Goal: Information Seeking & Learning: Learn about a topic

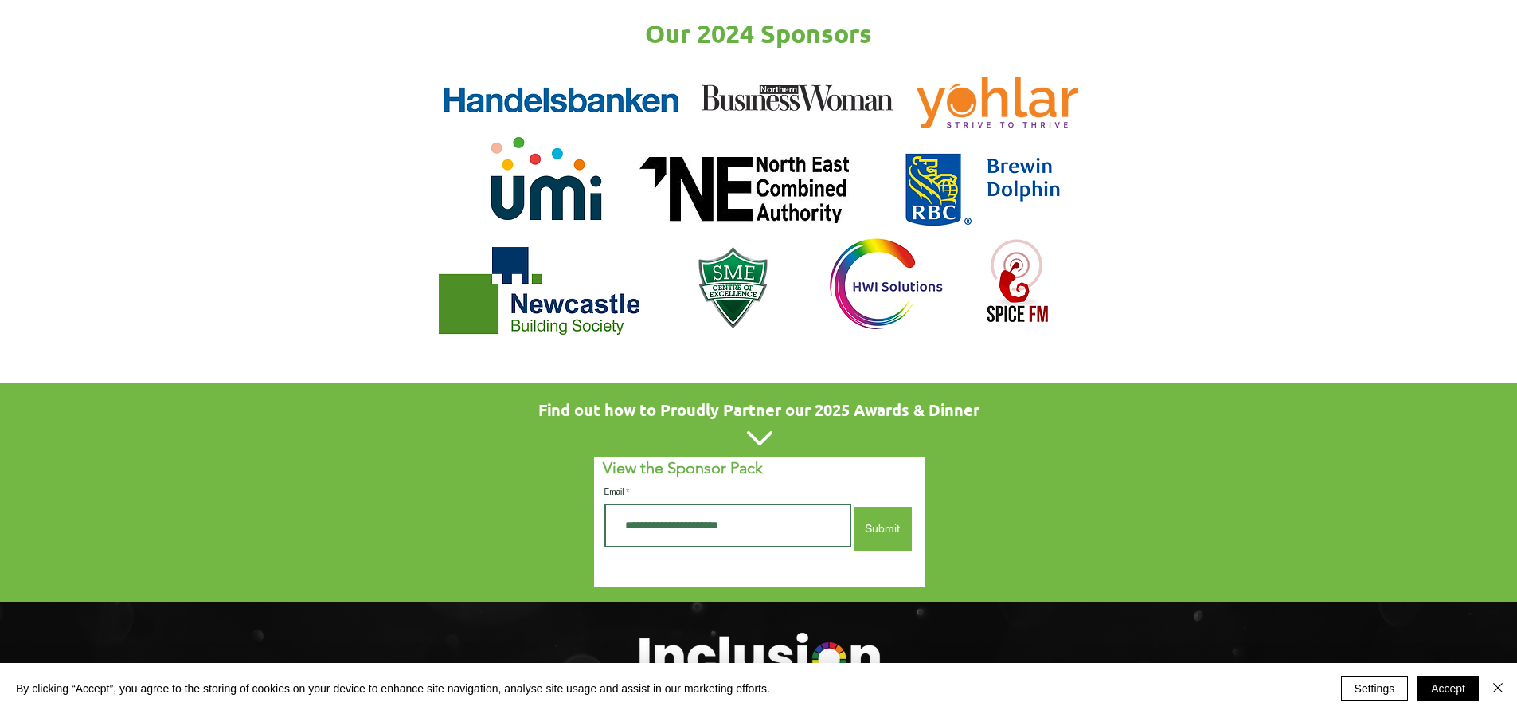
scroll to position [2310, 0]
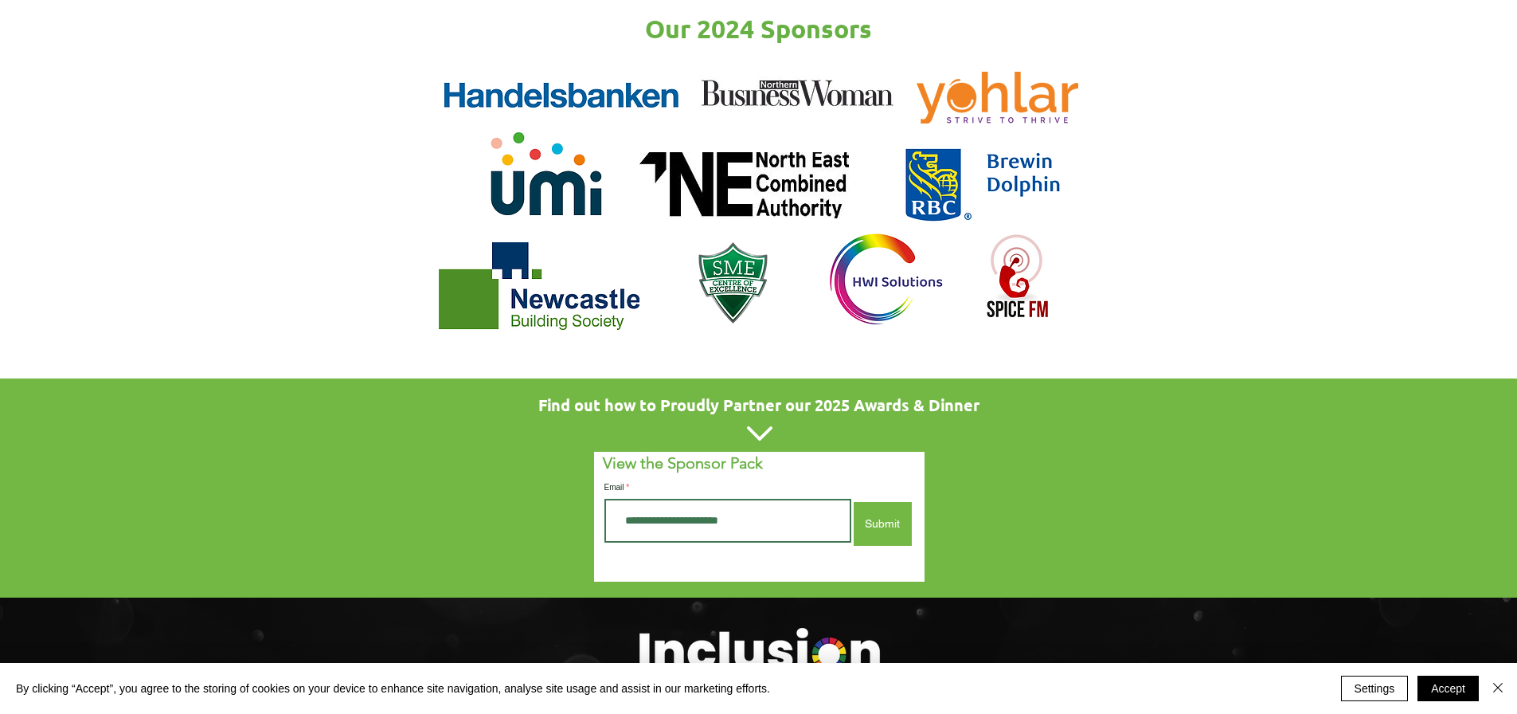
click at [753, 426] on icon at bounding box center [759, 433] width 25 height 14
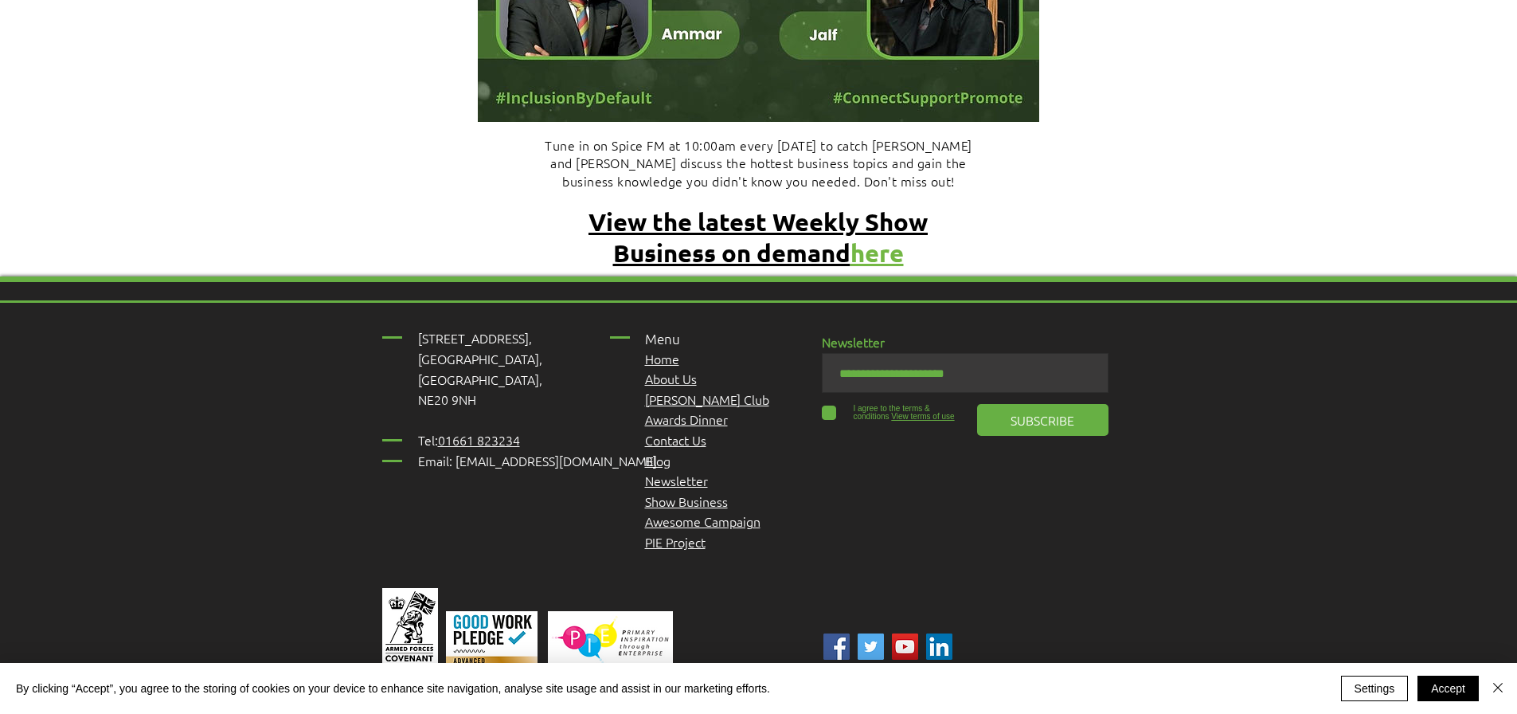
scroll to position [0, 0]
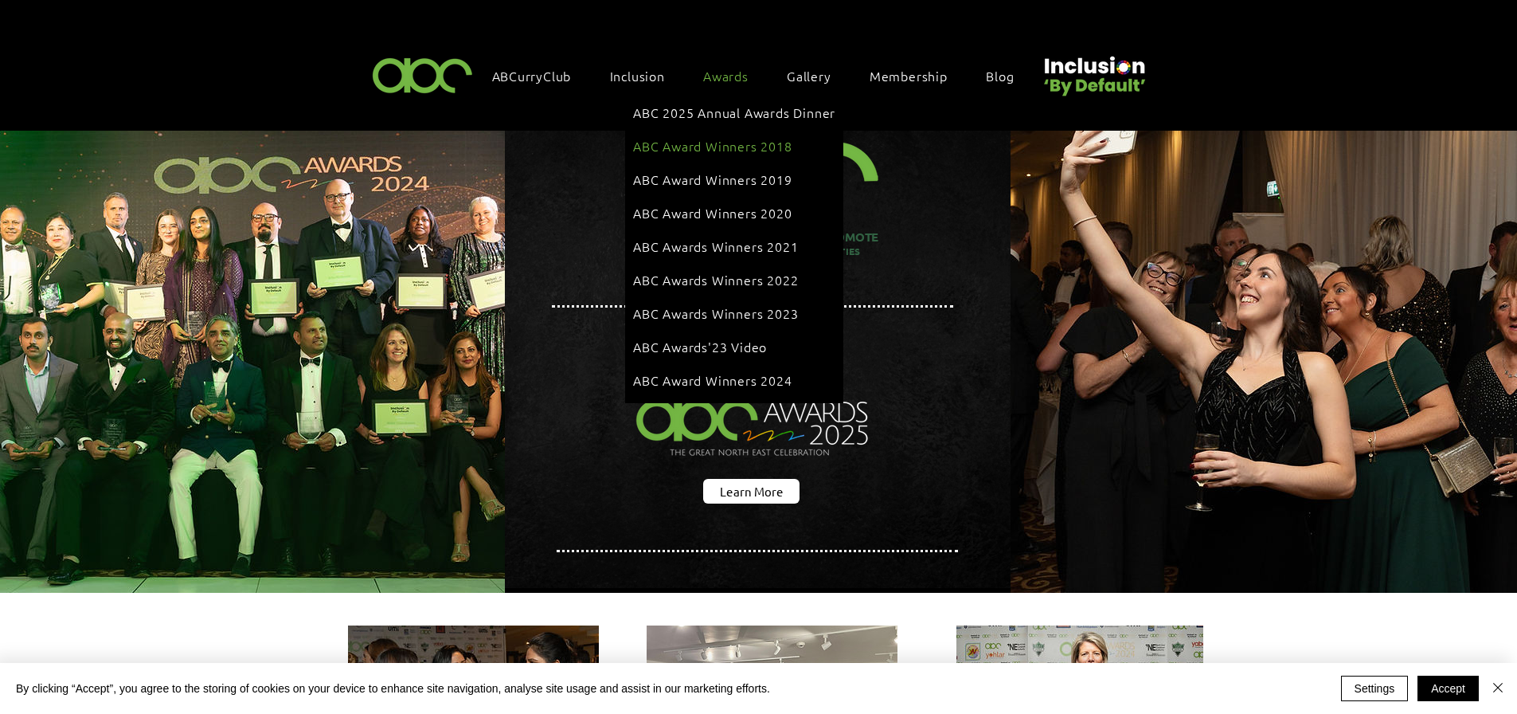
click at [721, 147] on span "ABC Award Winners 2018" at bounding box center [712, 146] width 159 height 18
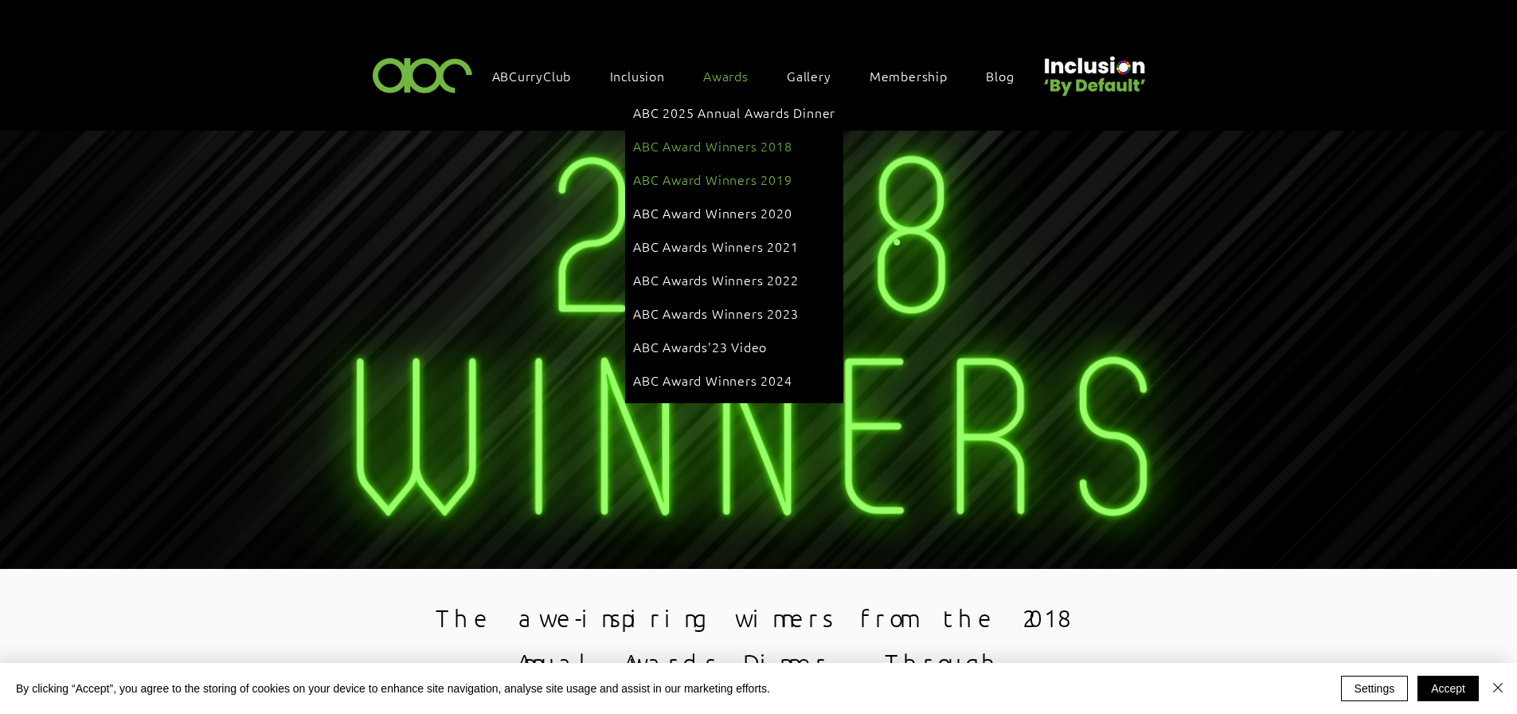
click at [707, 164] on link "ABC Award Winners 2019" at bounding box center [734, 179] width 202 height 30
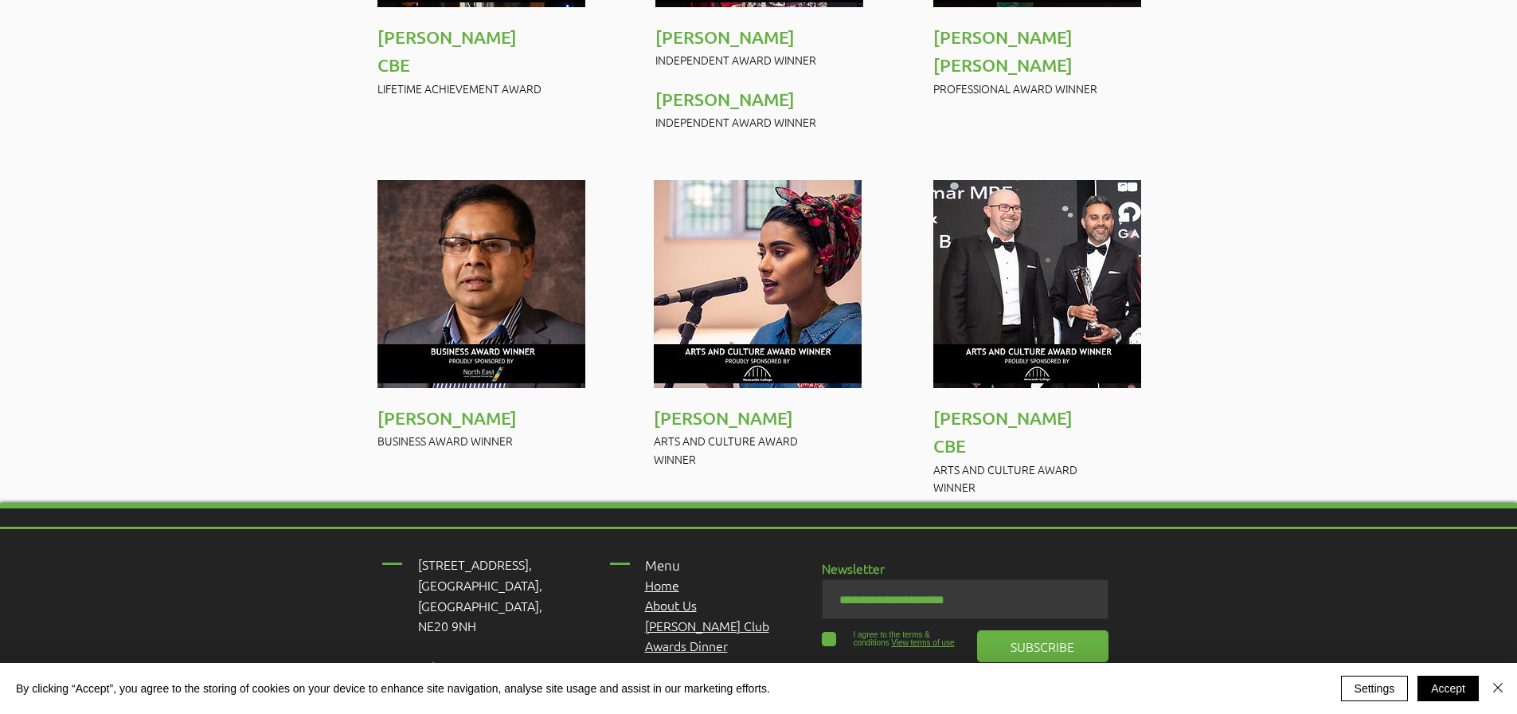
scroll to position [1255, 0]
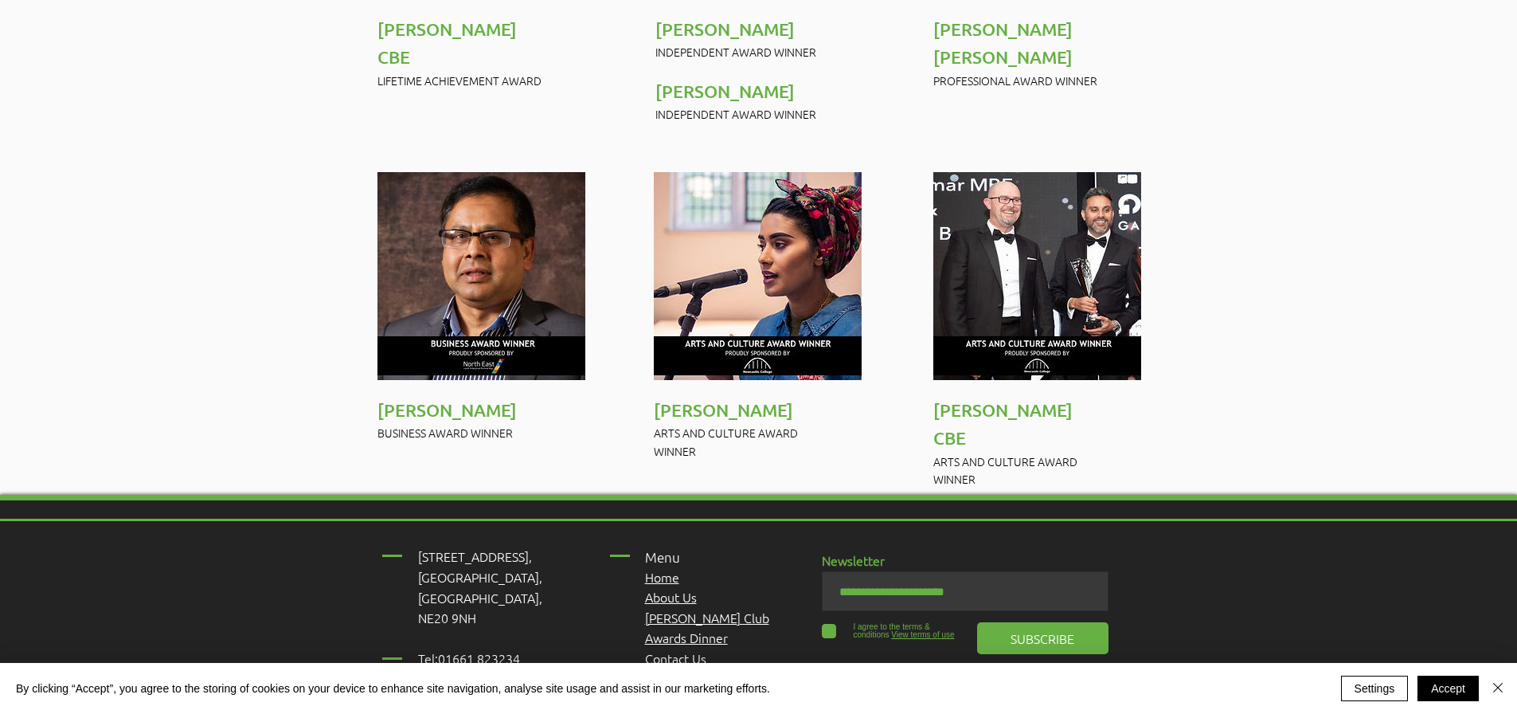
click at [491, 649] on tcxspan "01661 823234" at bounding box center [479, 658] width 82 height 18
drag, startPoint x: 1132, startPoint y: 636, endPoint x: 1161, endPoint y: 620, distance: 32.8
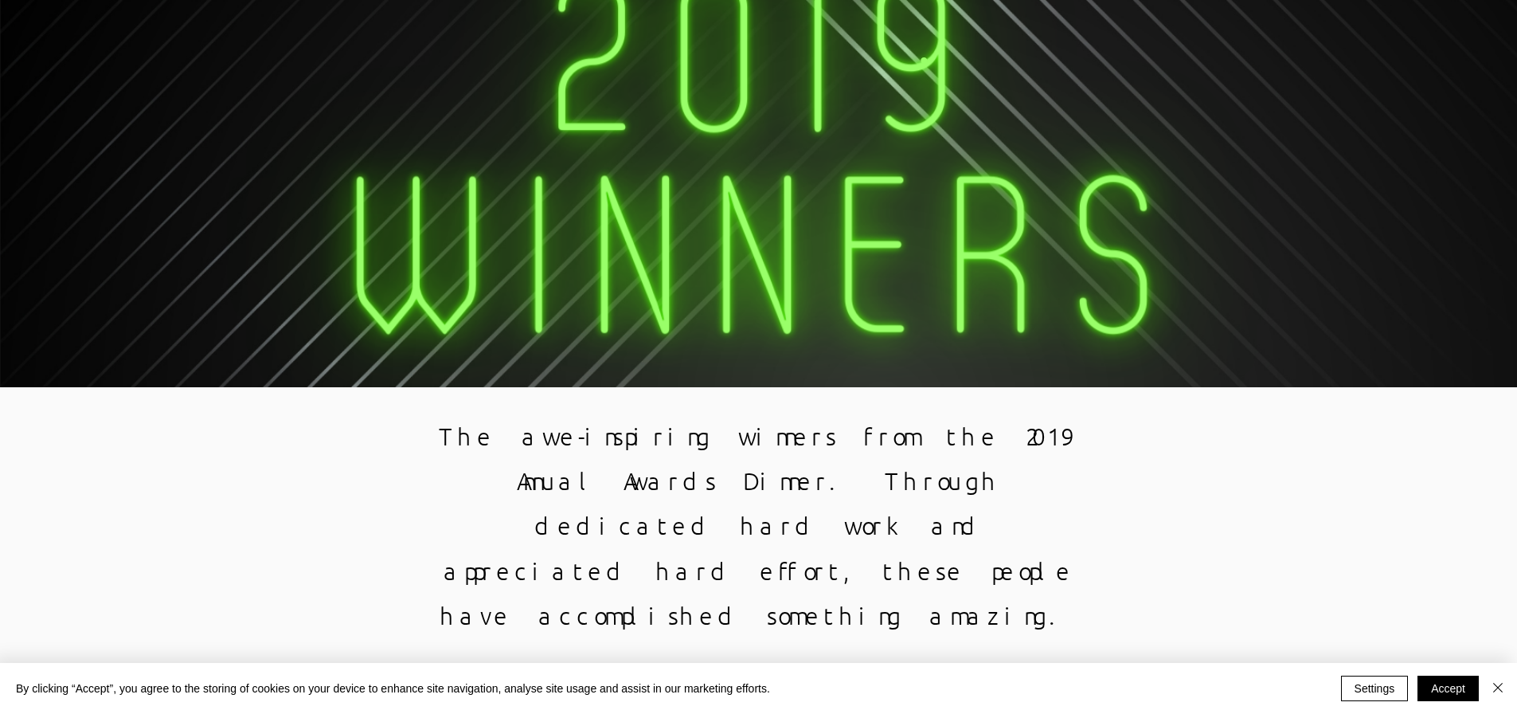
scroll to position [0, 0]
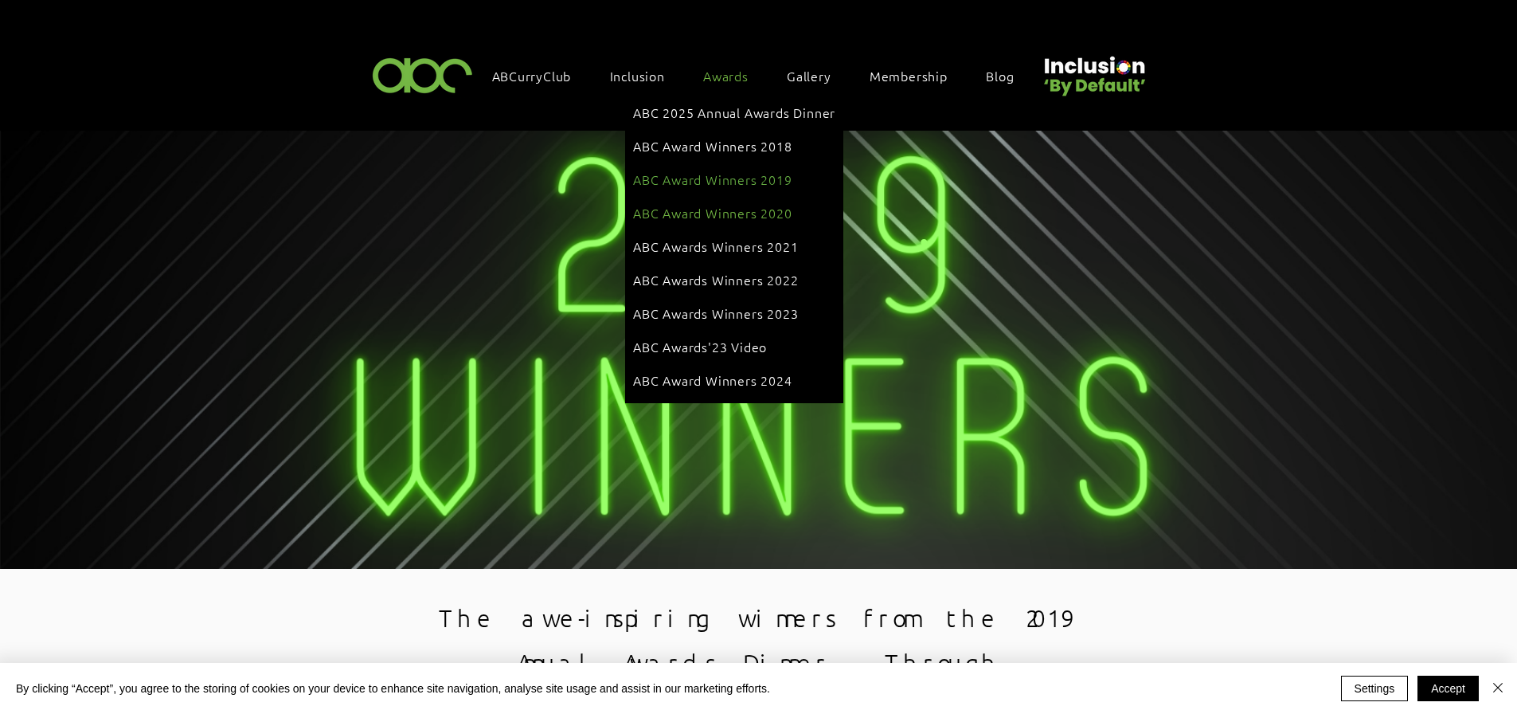
click at [717, 204] on span "ABC Award Winners 2020" at bounding box center [712, 213] width 159 height 18
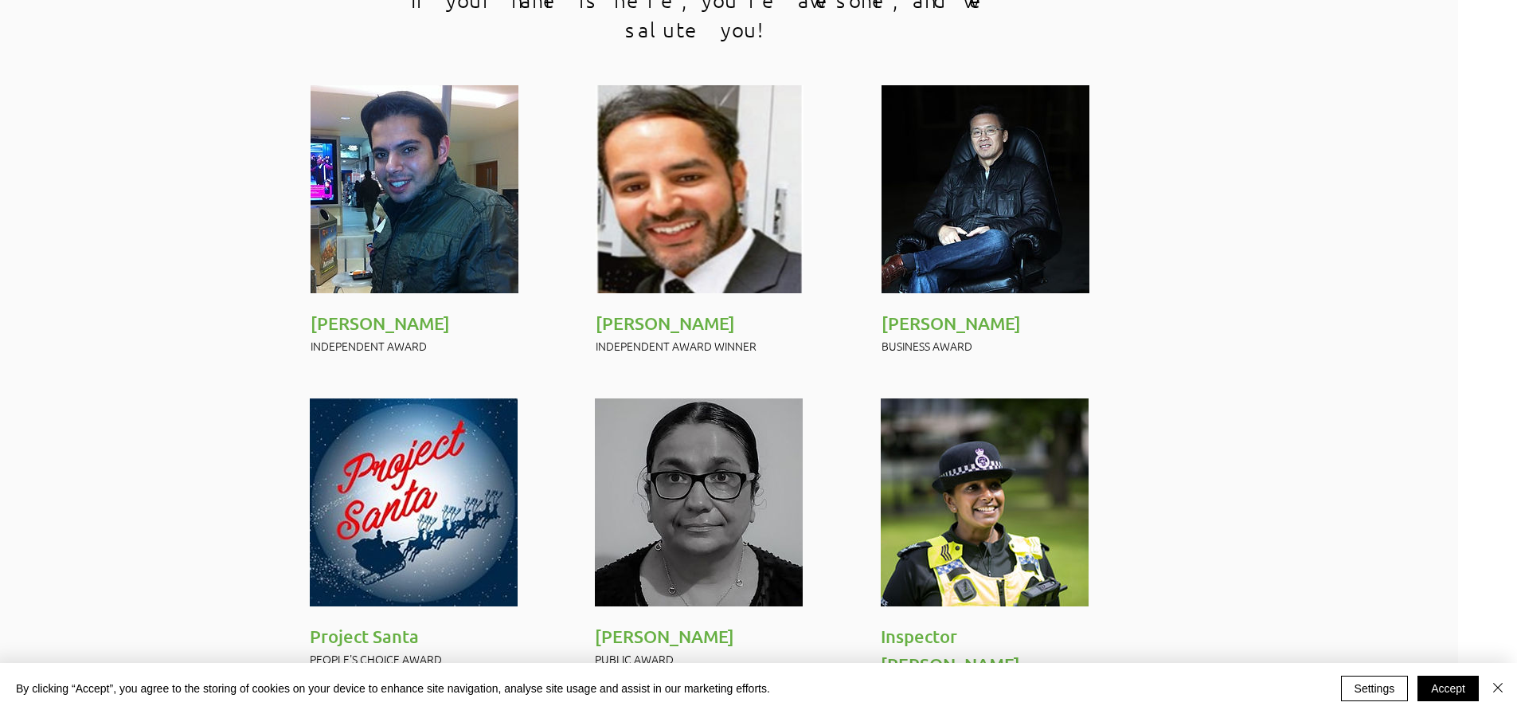
scroll to position [950, 0]
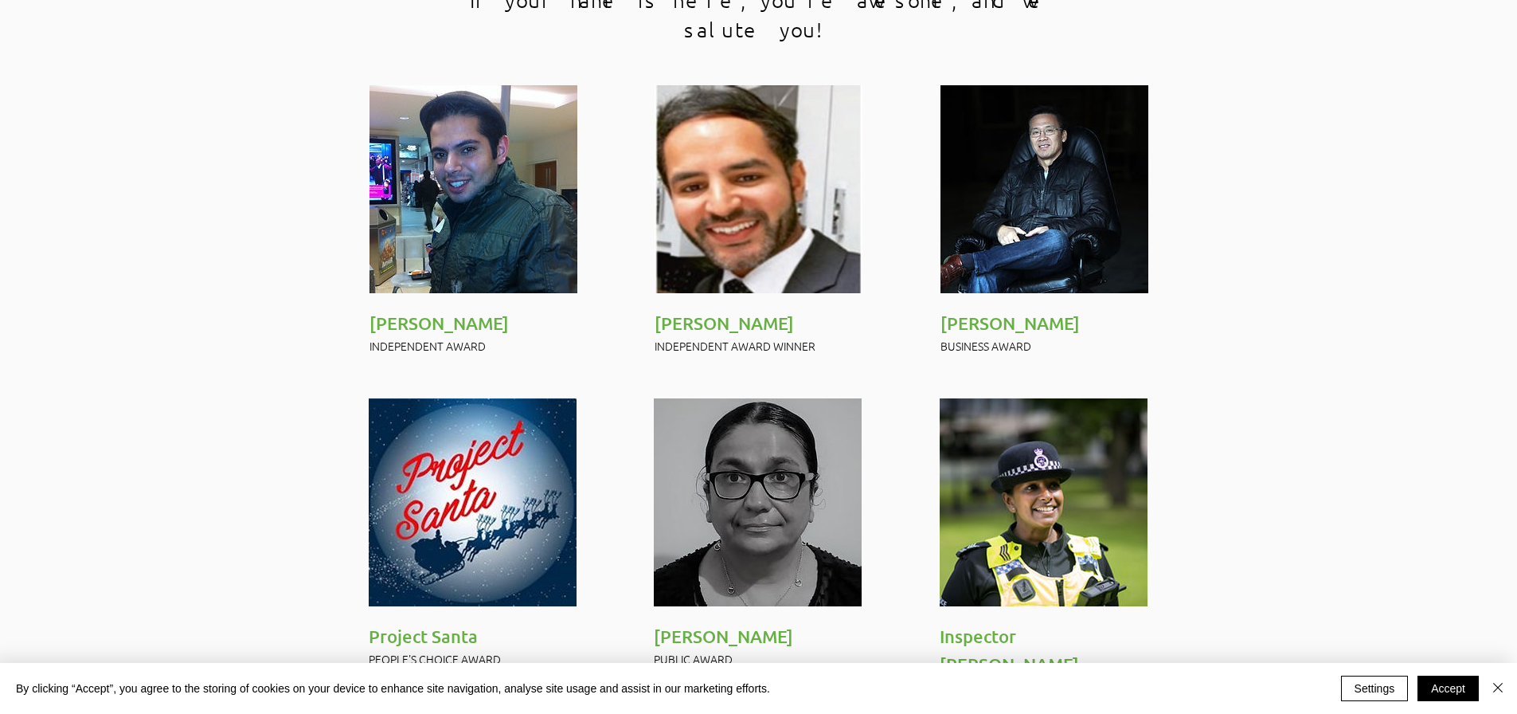
drag, startPoint x: 1341, startPoint y: 495, endPoint x: 0, endPoint y: 472, distance: 1340.7
click at [0, 472] on div at bounding box center [758, 548] width 1517 height 954
click at [80, 401] on div at bounding box center [758, 548] width 1517 height 954
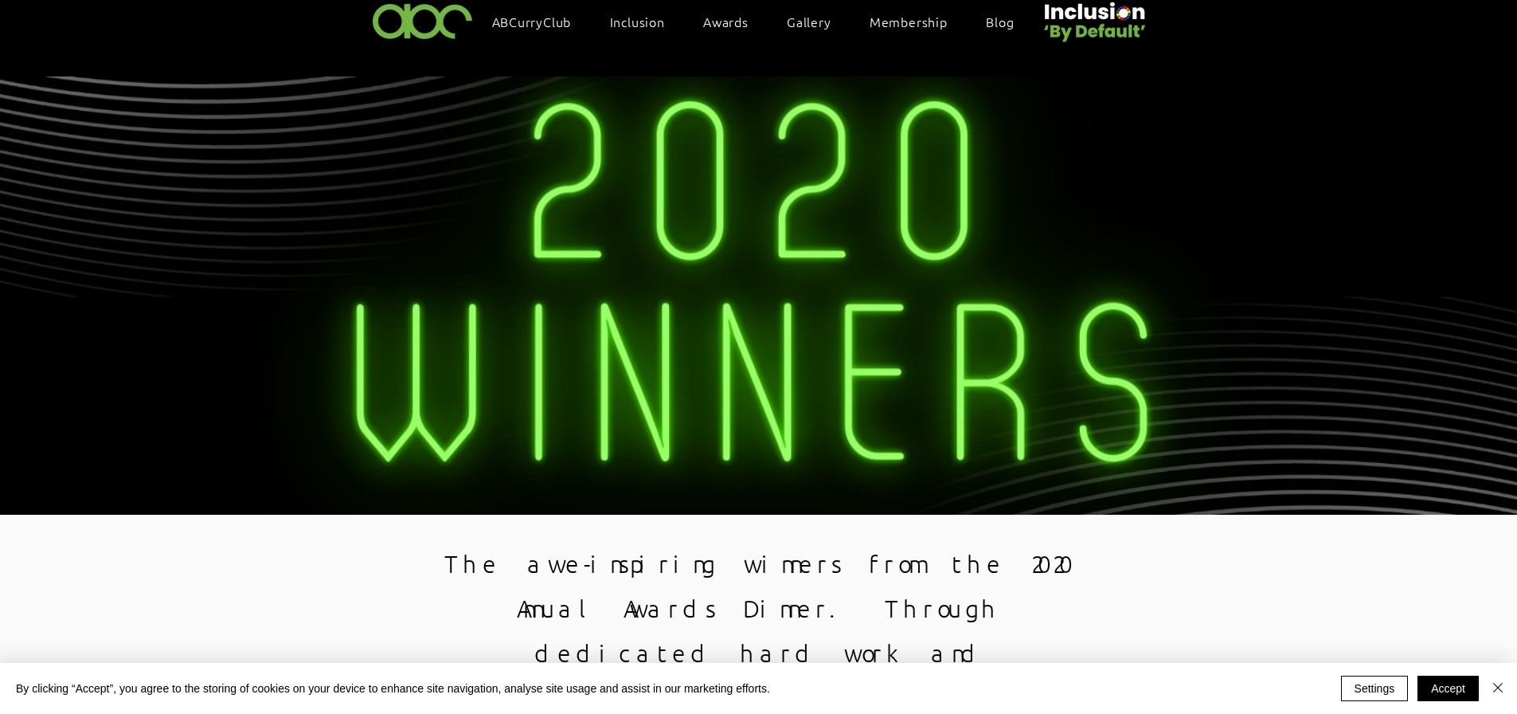
scroll to position [0, 0]
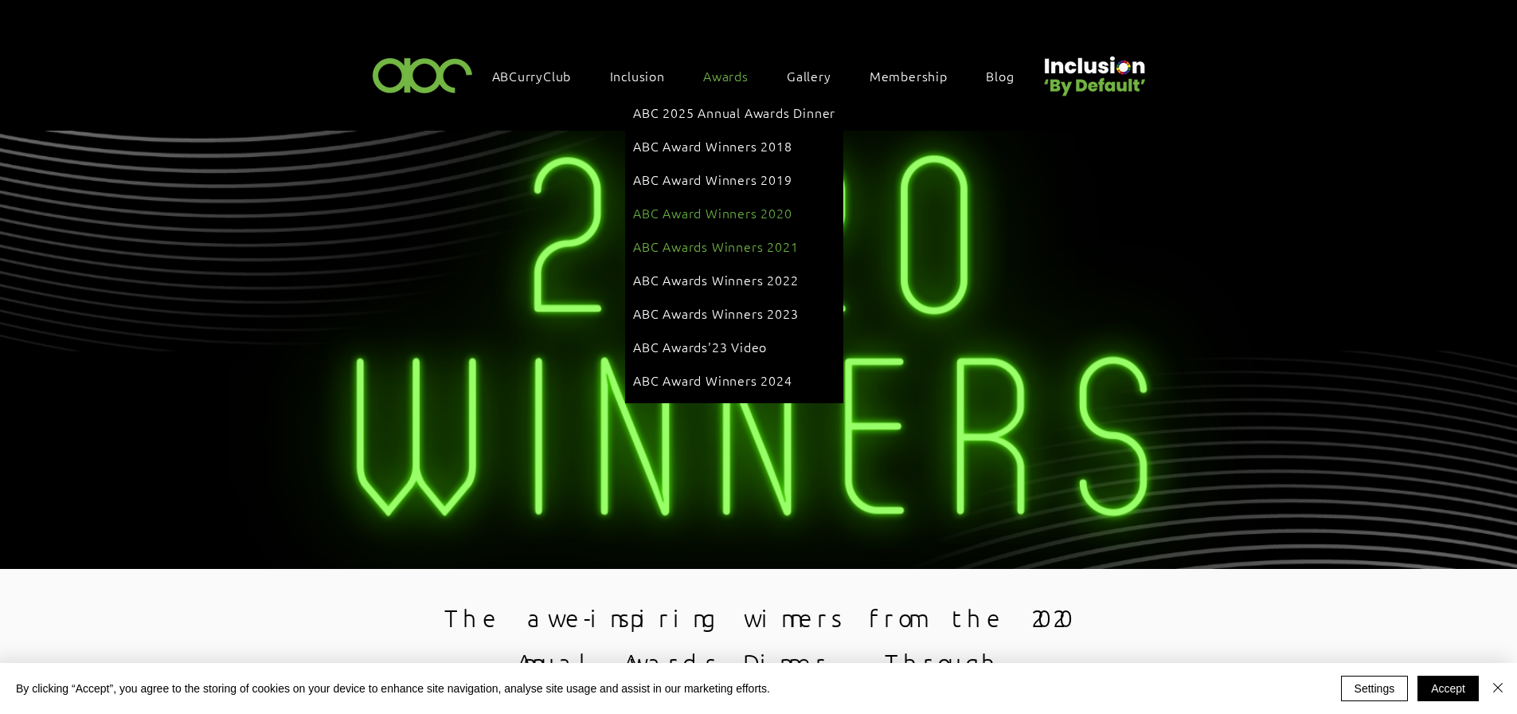
click at [725, 237] on span "ABC Awards Winners 2021" at bounding box center [715, 246] width 165 height 18
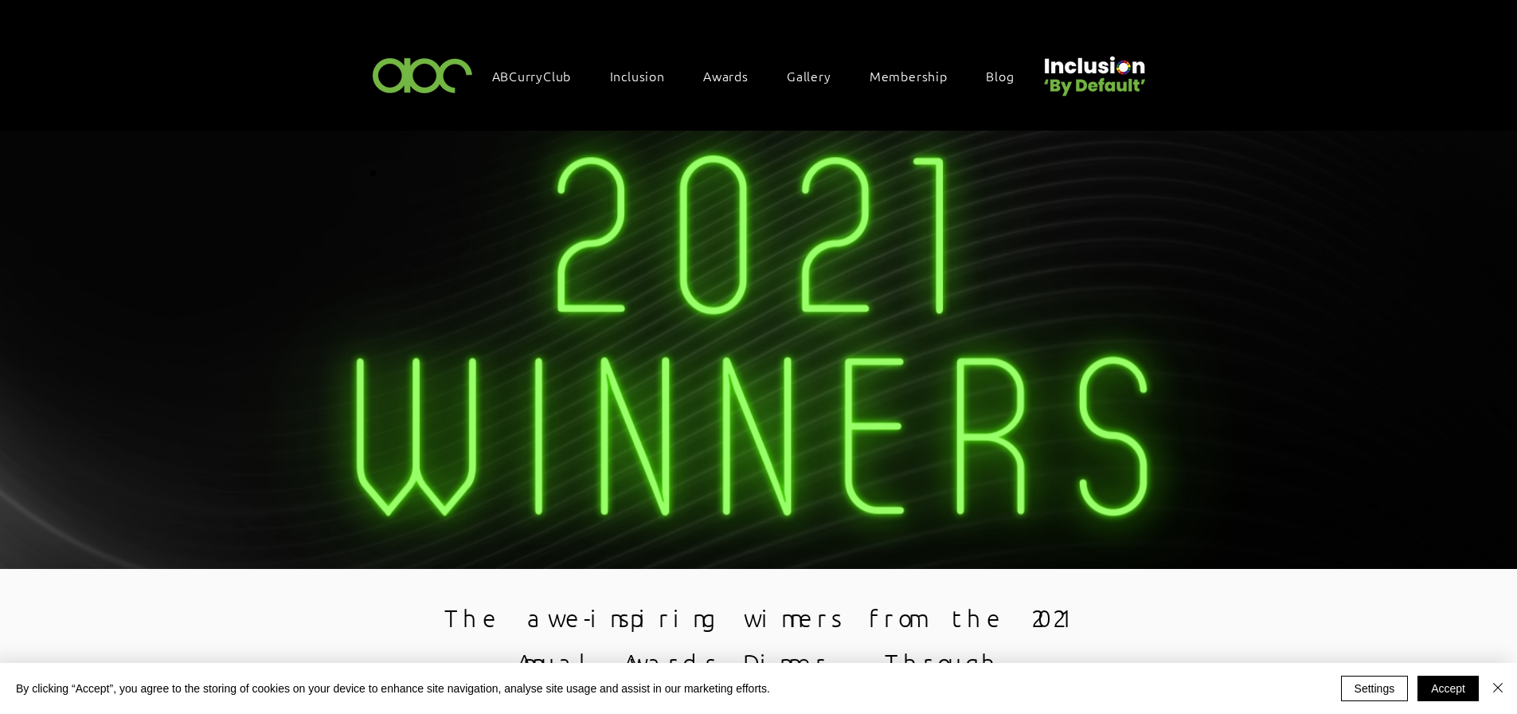
click at [1454, 701] on div "By clicking “Accept”, you agree to the storing of cookies on your device to enh…" at bounding box center [766, 688] width 1501 height 51
click at [1447, 689] on button "Accept" at bounding box center [1448, 687] width 61 height 25
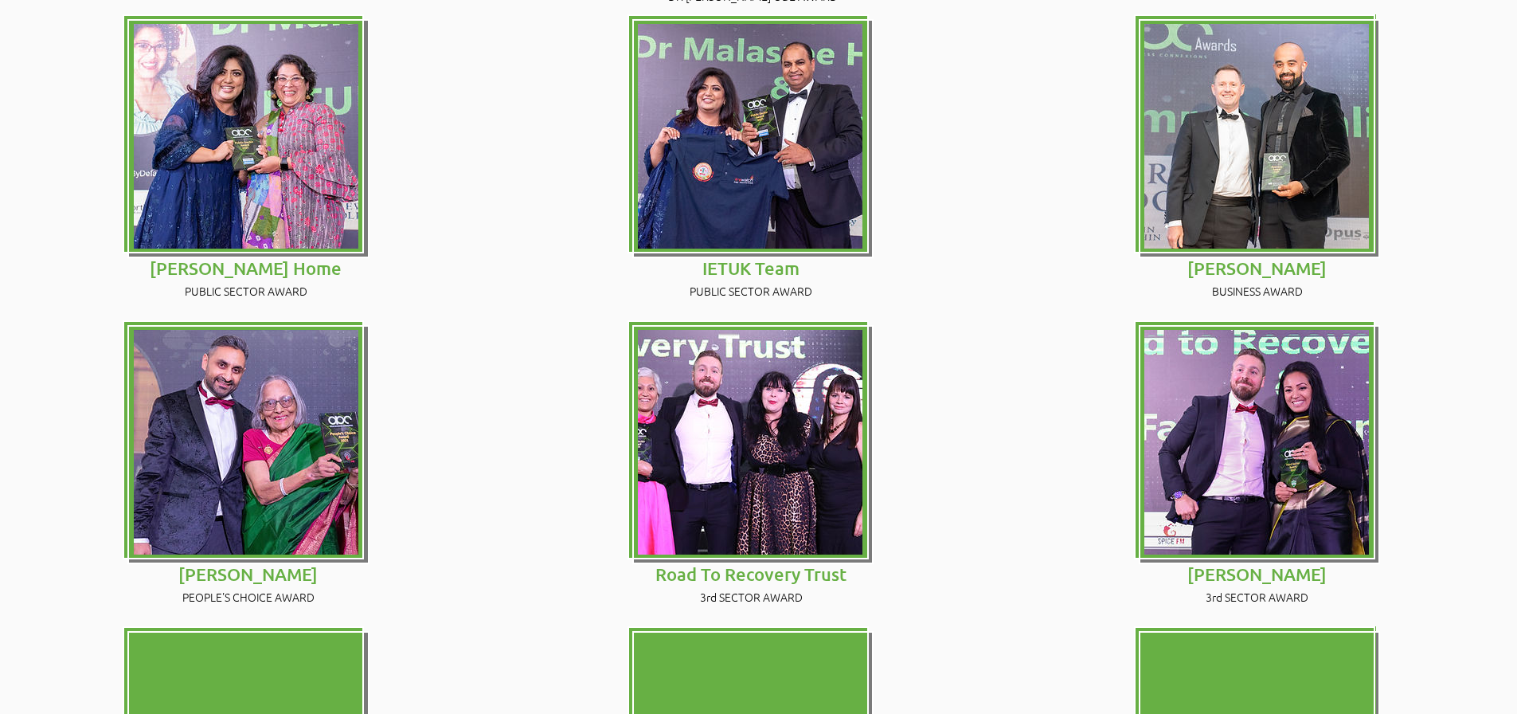
scroll to position [1343, 0]
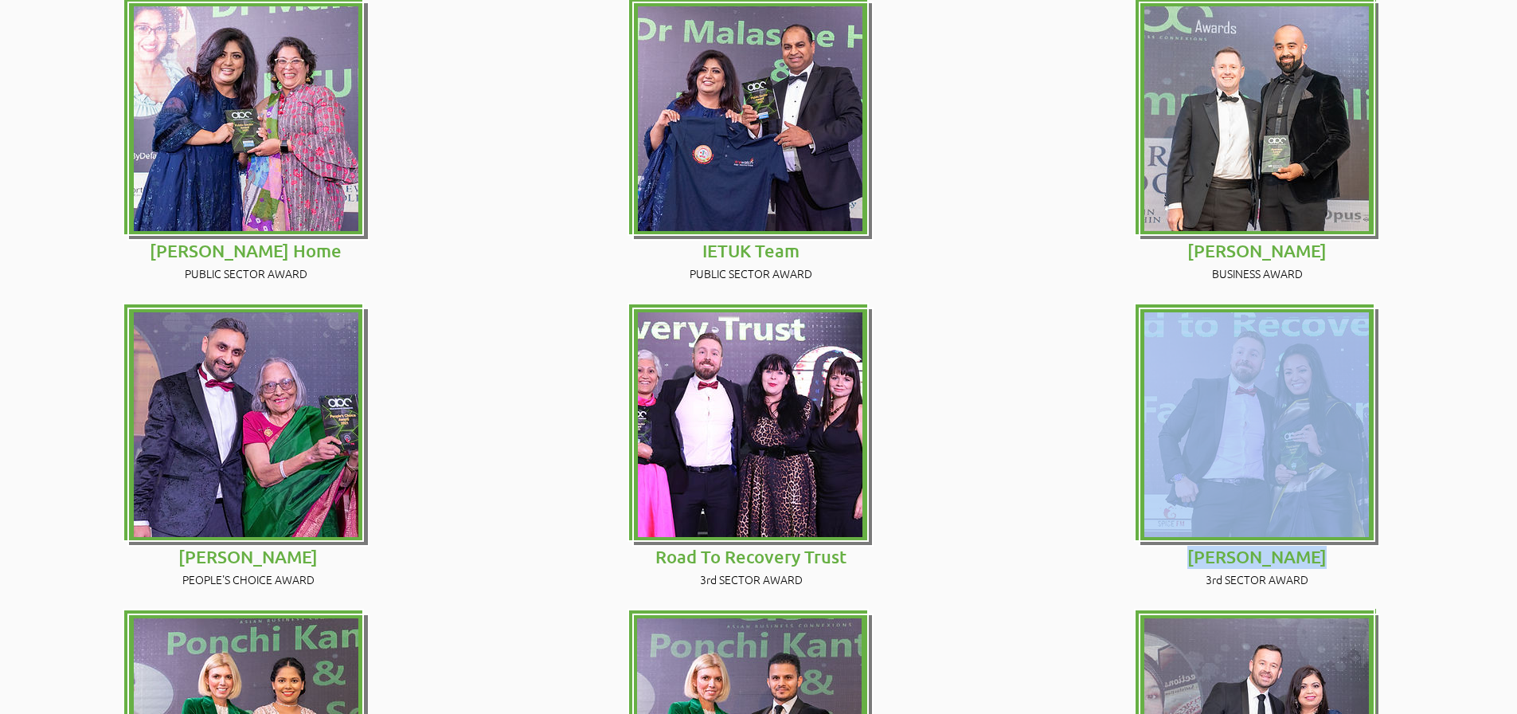
drag, startPoint x: 1361, startPoint y: 438, endPoint x: 1194, endPoint y: 421, distance: 168.1
click at [1194, 421] on div "[PERSON_NAME] 3rd SECTOR AWARD" at bounding box center [1264, 456] width 507 height 307
click at [1376, 422] on div at bounding box center [1259, 426] width 241 height 239
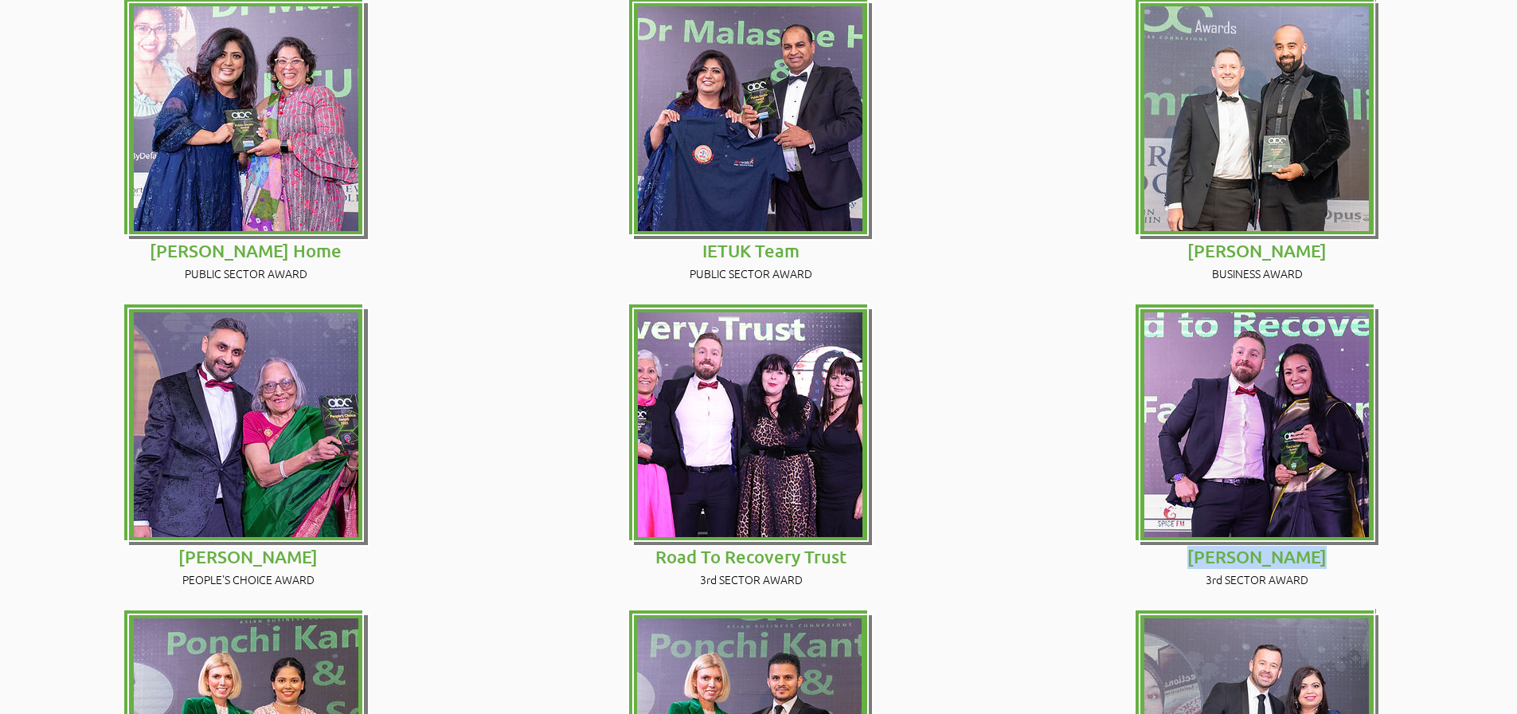
drag, startPoint x: 1372, startPoint y: 433, endPoint x: 1191, endPoint y: 429, distance: 180.8
click at [1191, 546] on p "[PERSON_NAME]" at bounding box center [1258, 557] width 242 height 22
copy span "[PERSON_NAME]"
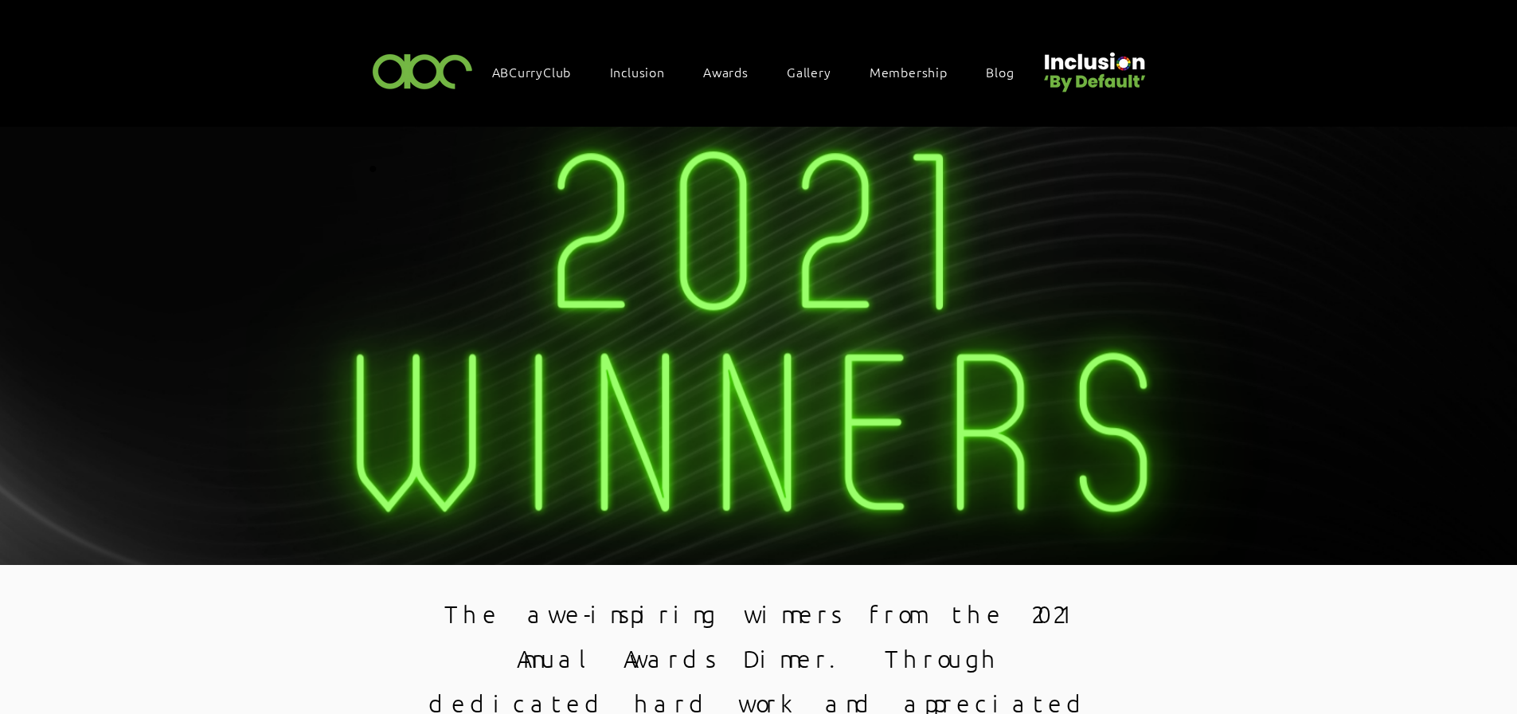
scroll to position [0, 0]
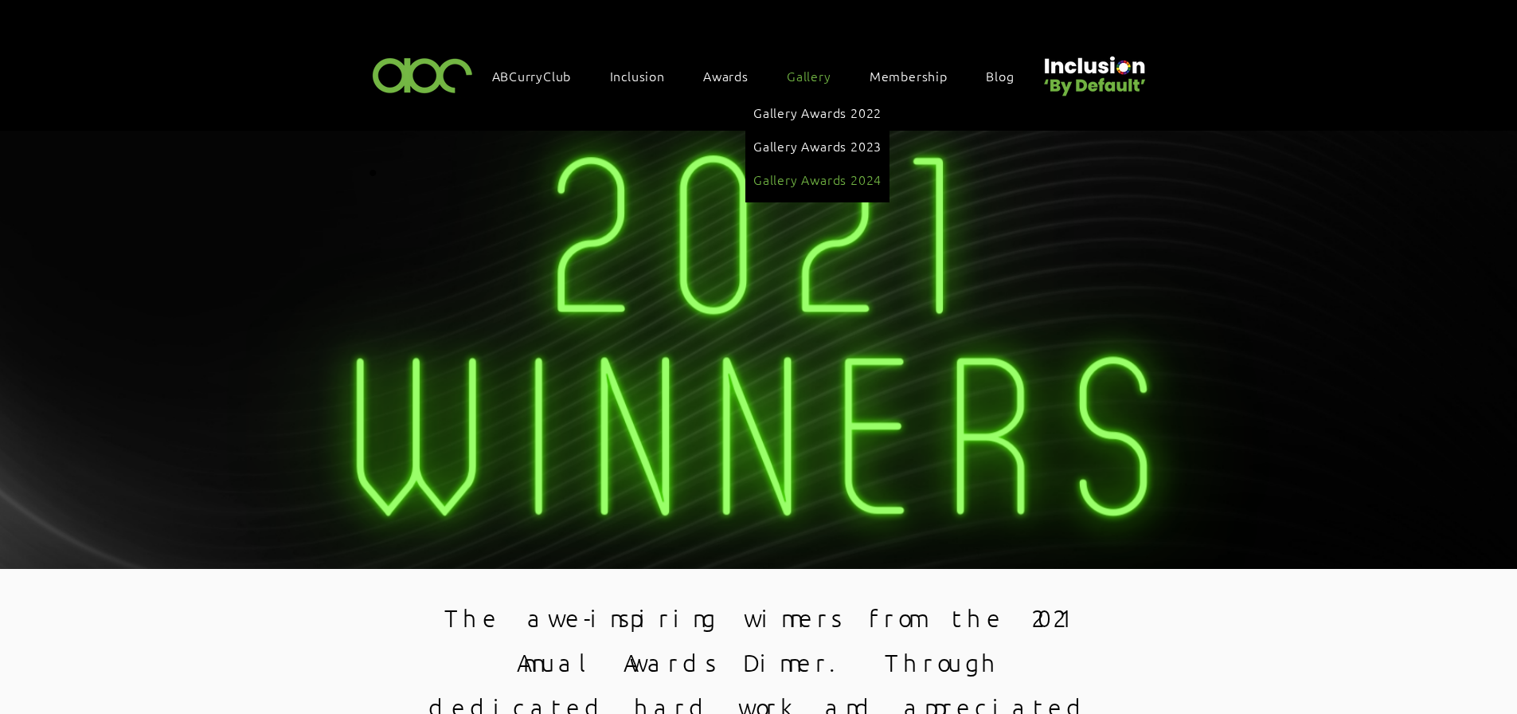
click at [816, 170] on span "Gallery Awards 2024" at bounding box center [818, 179] width 128 height 18
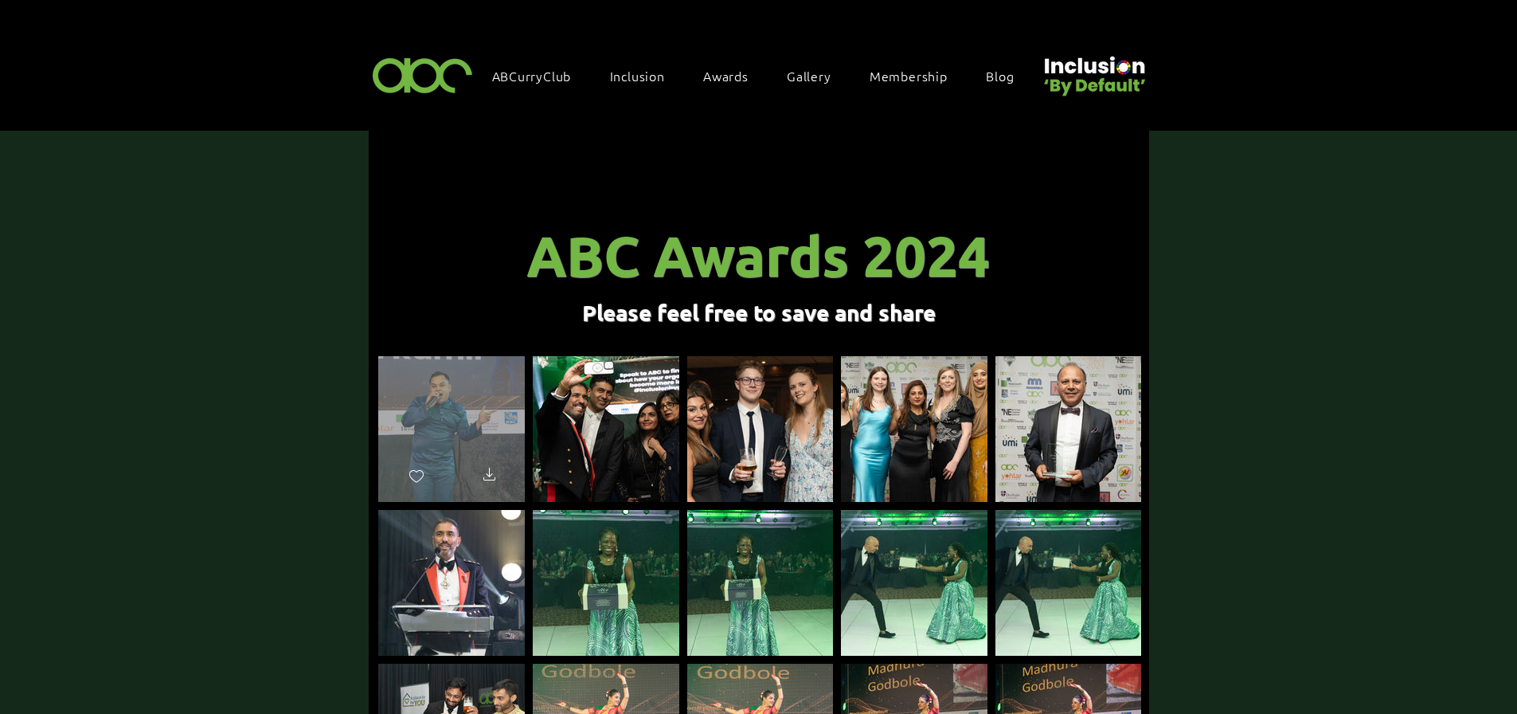
click at [449, 418] on div "main content" at bounding box center [451, 421] width 147 height 131
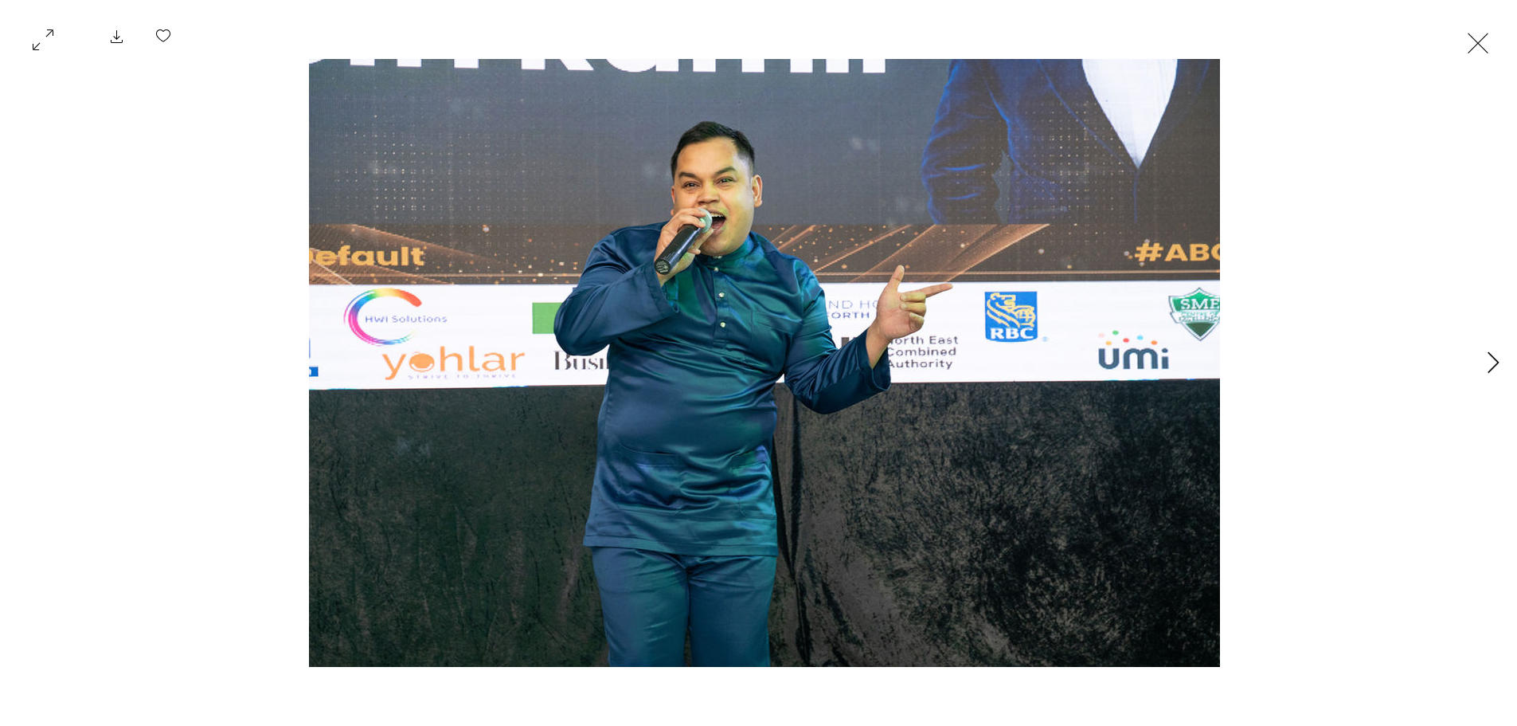
click at [1495, 374] on button "Next Item" at bounding box center [1494, 363] width 40 height 40
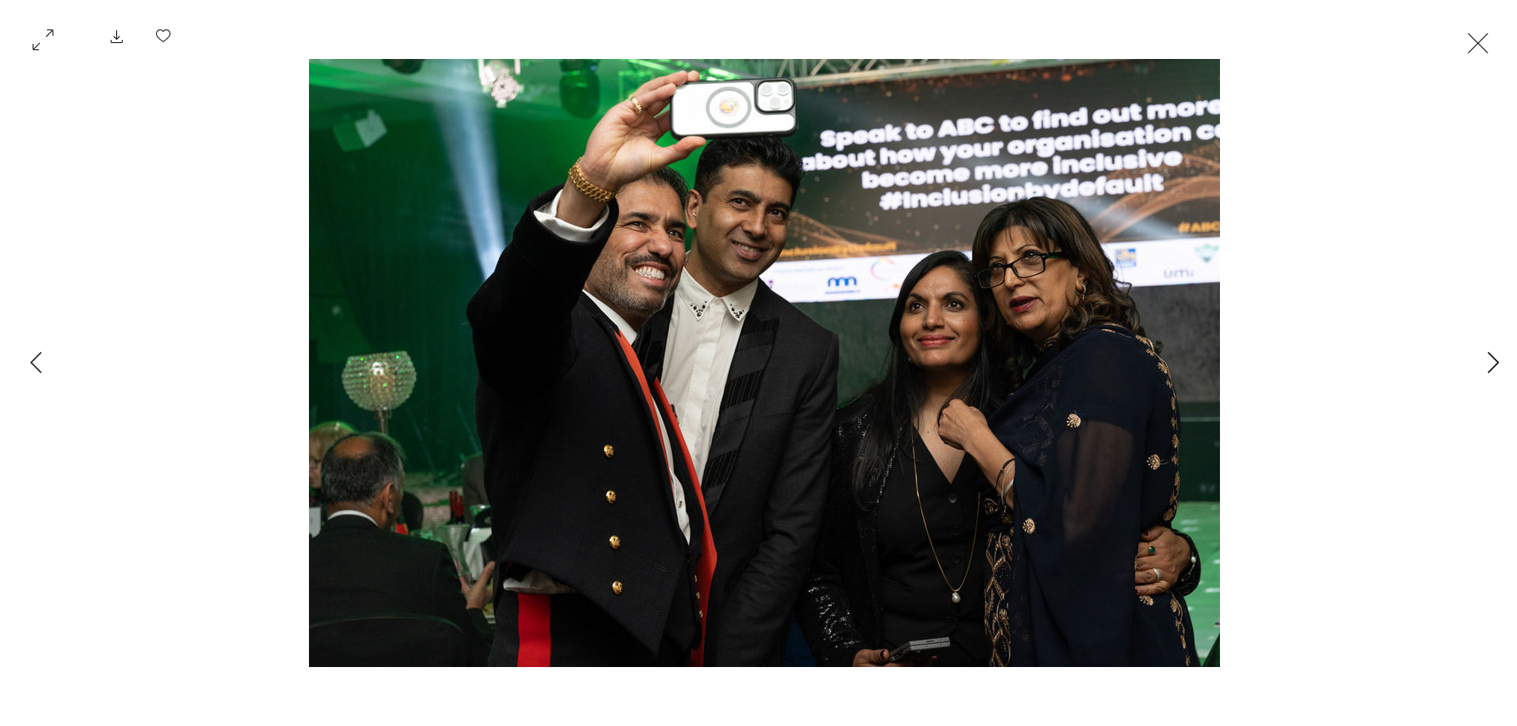
click at [1495, 374] on button "Next Item" at bounding box center [1494, 363] width 40 height 40
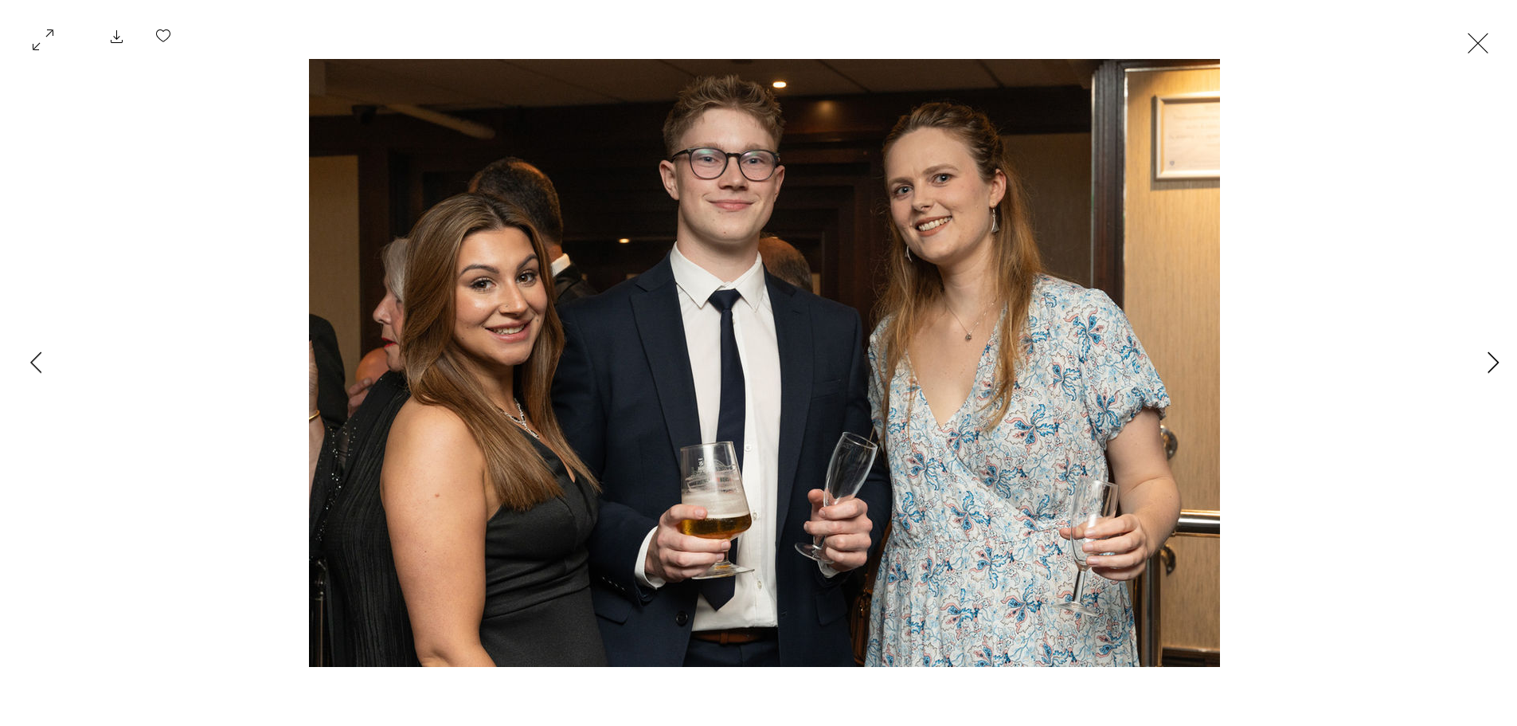
click at [1495, 374] on button "Next Item" at bounding box center [1494, 363] width 40 height 40
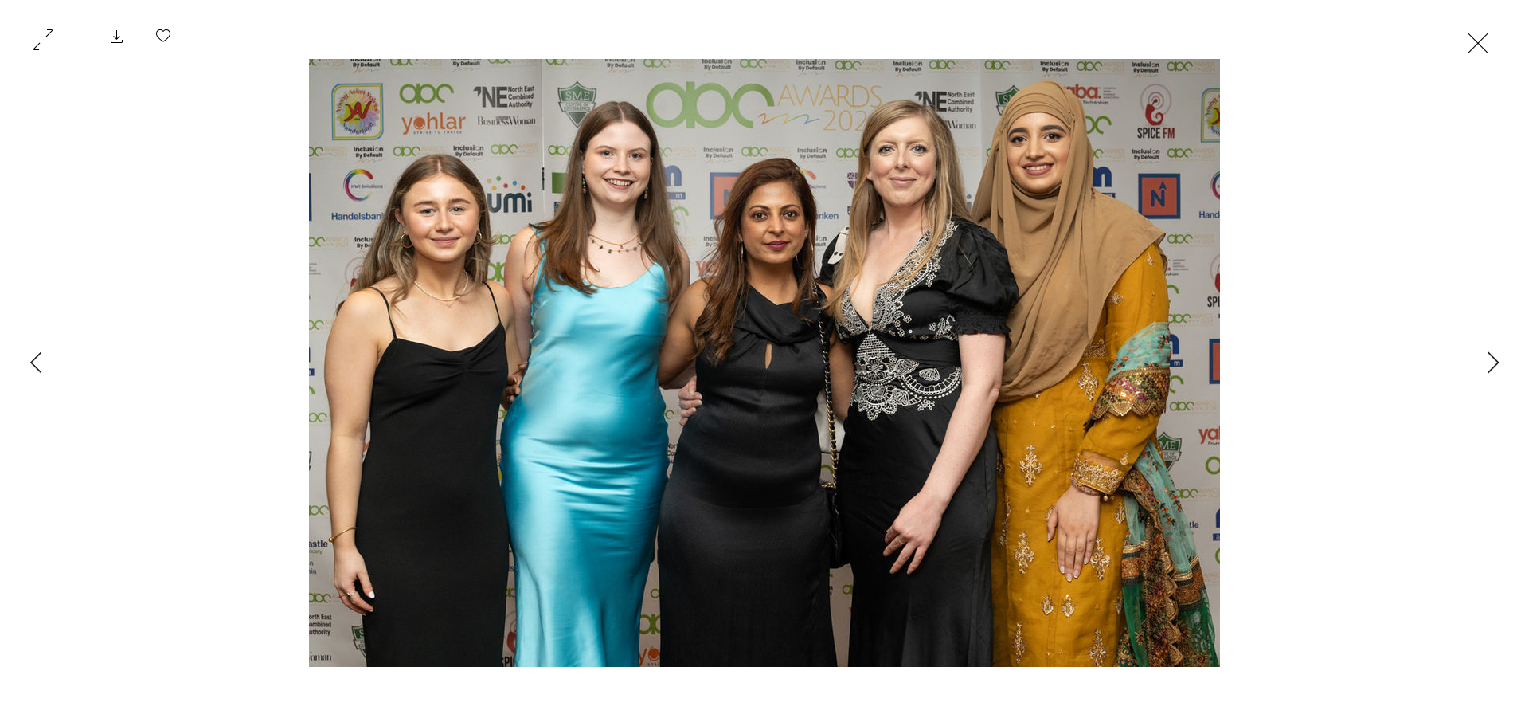
click at [1476, 43] on button "Exit expand mode" at bounding box center [1478, 41] width 30 height 35
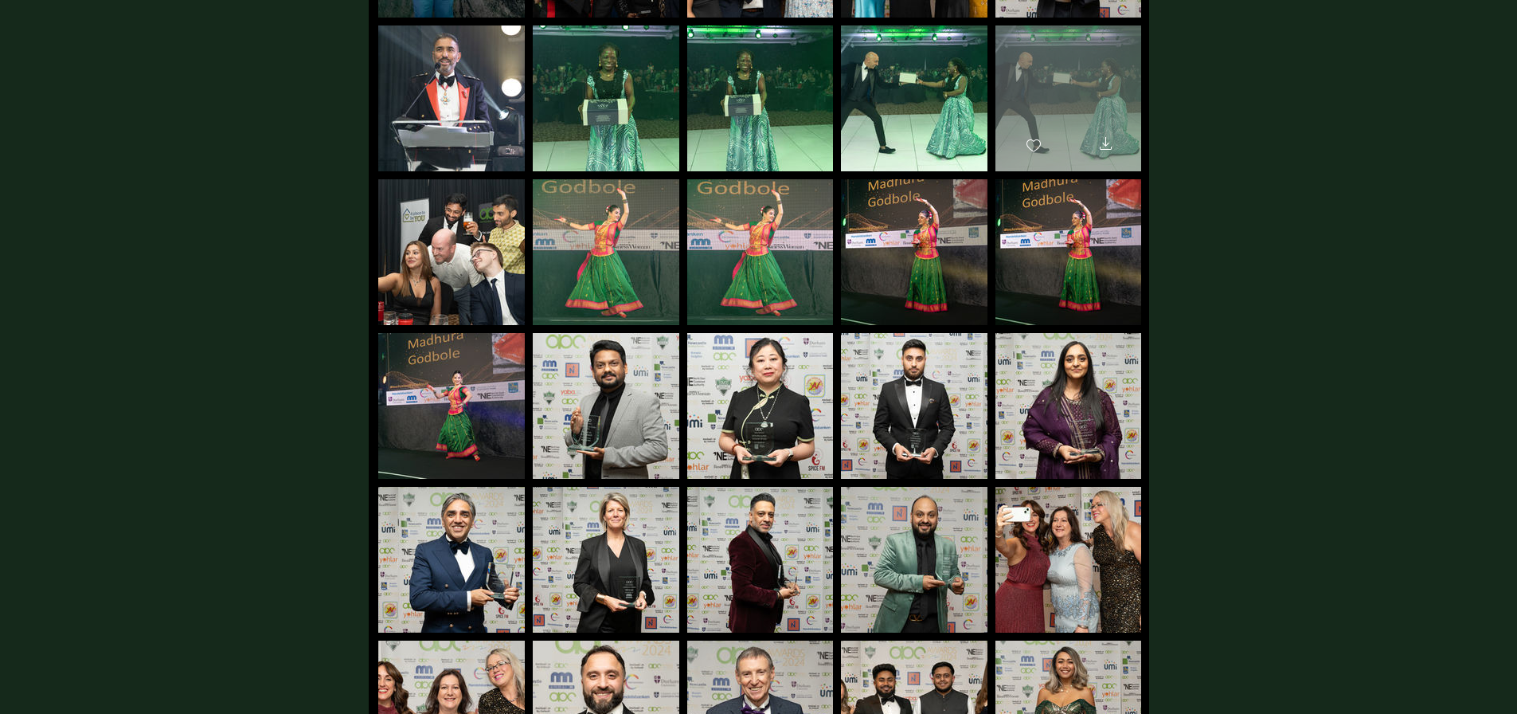
scroll to position [504, 0]
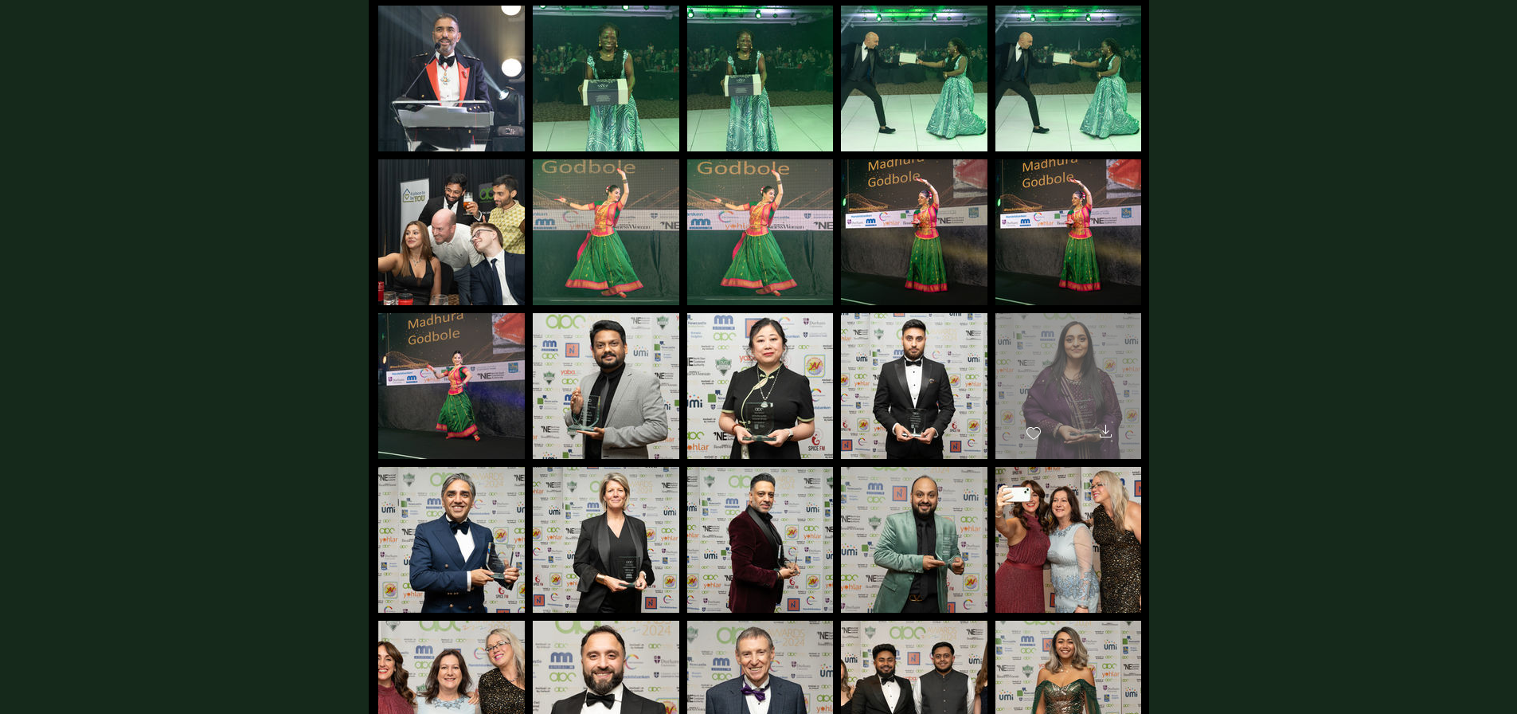
click at [1063, 360] on div "main content" at bounding box center [1069, 378] width 146 height 131
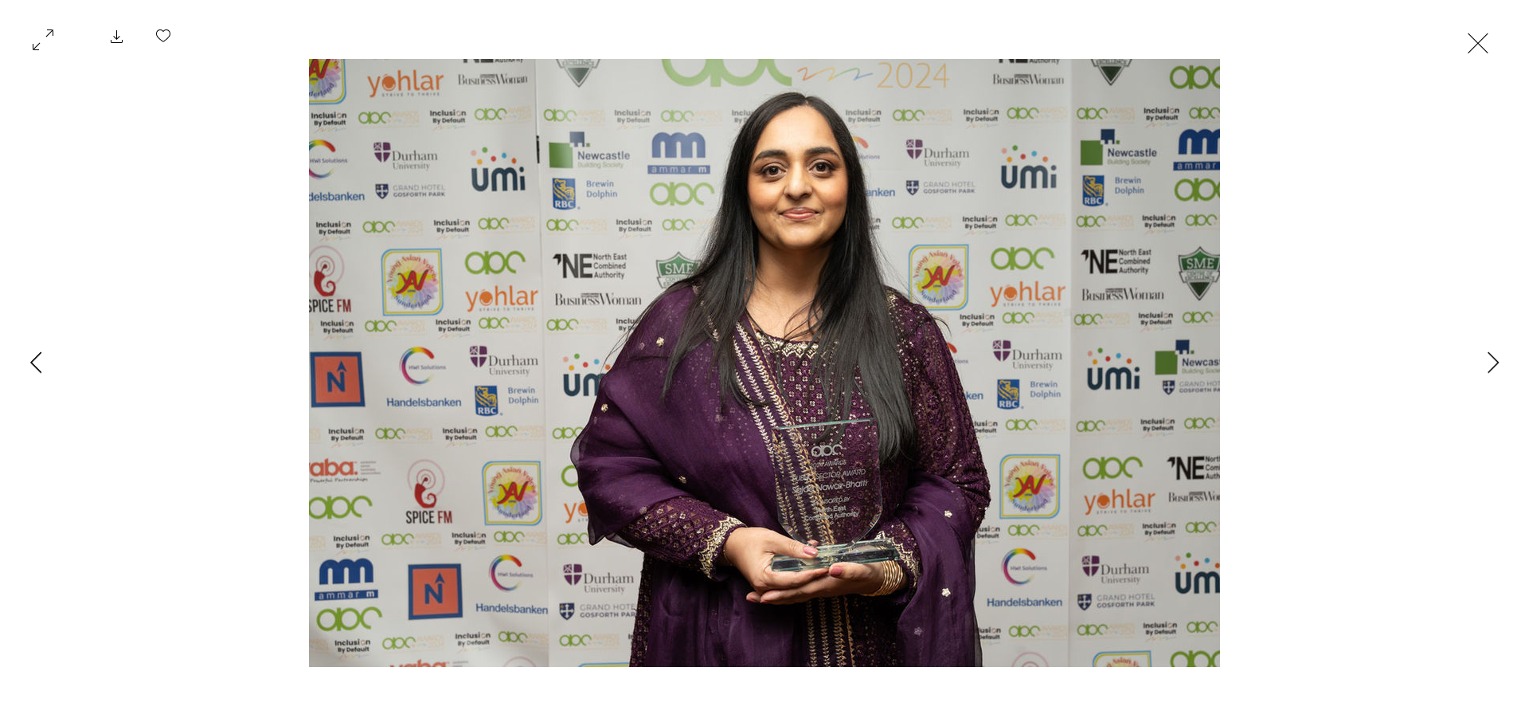
click at [36, 369] on icon "Previous Item" at bounding box center [36, 362] width 12 height 22
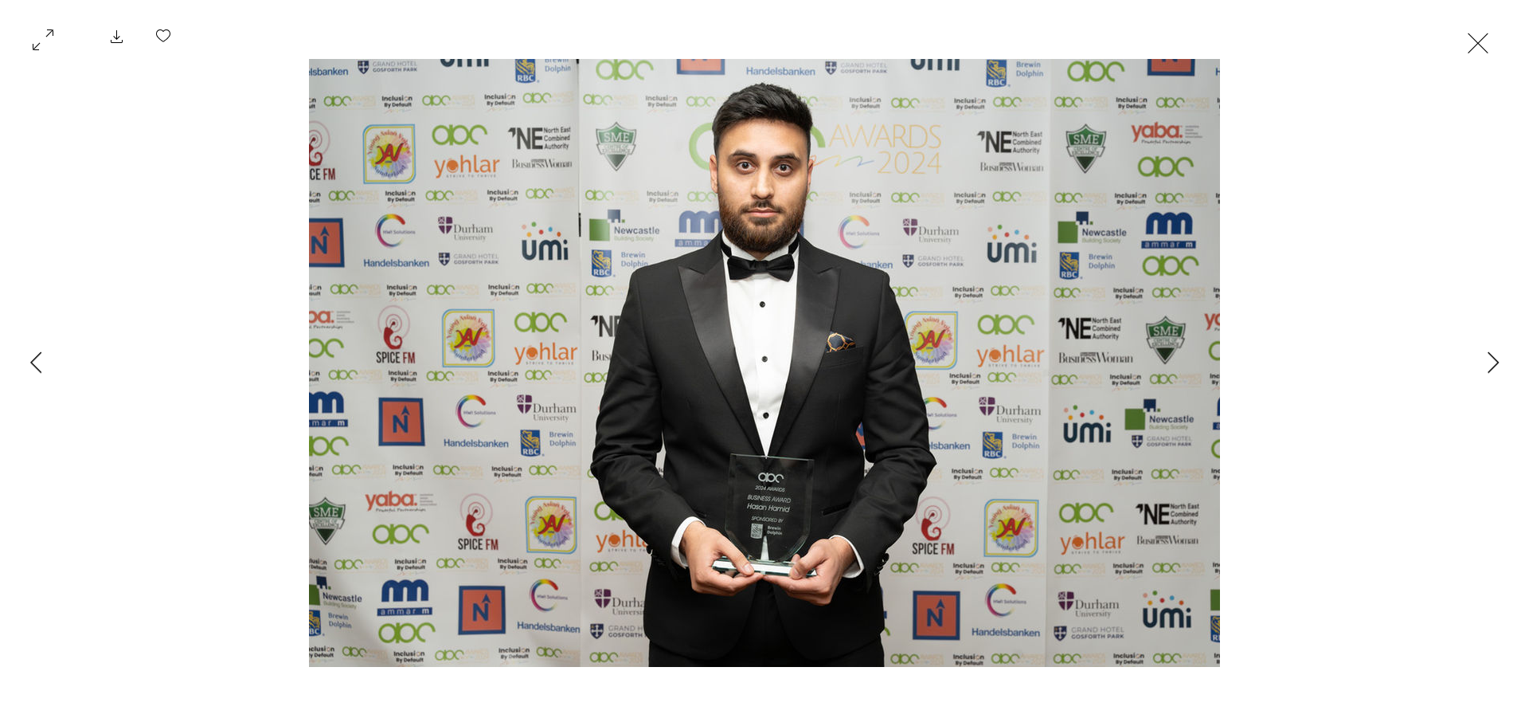
click at [1487, 47] on button "Exit expand mode" at bounding box center [1478, 41] width 30 height 35
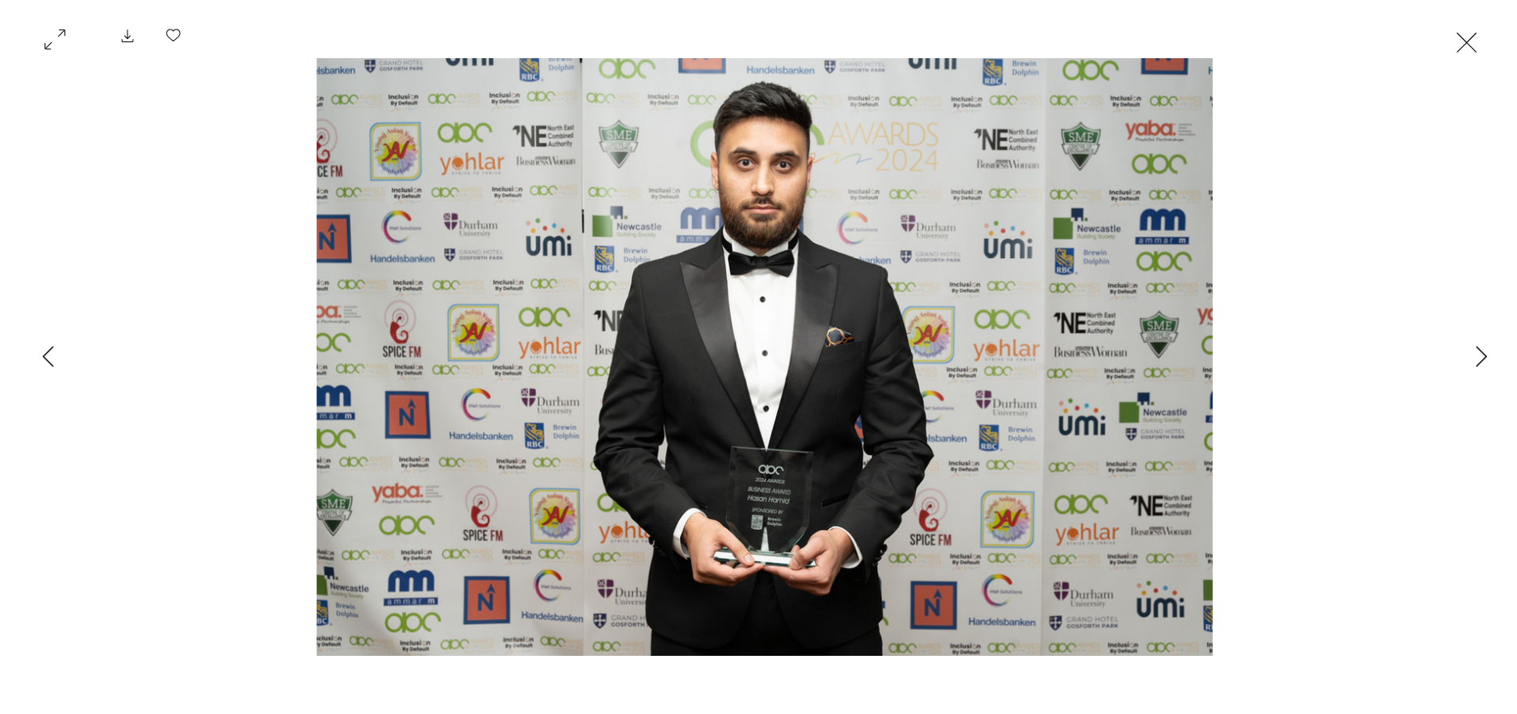
scroll to position [504, 0]
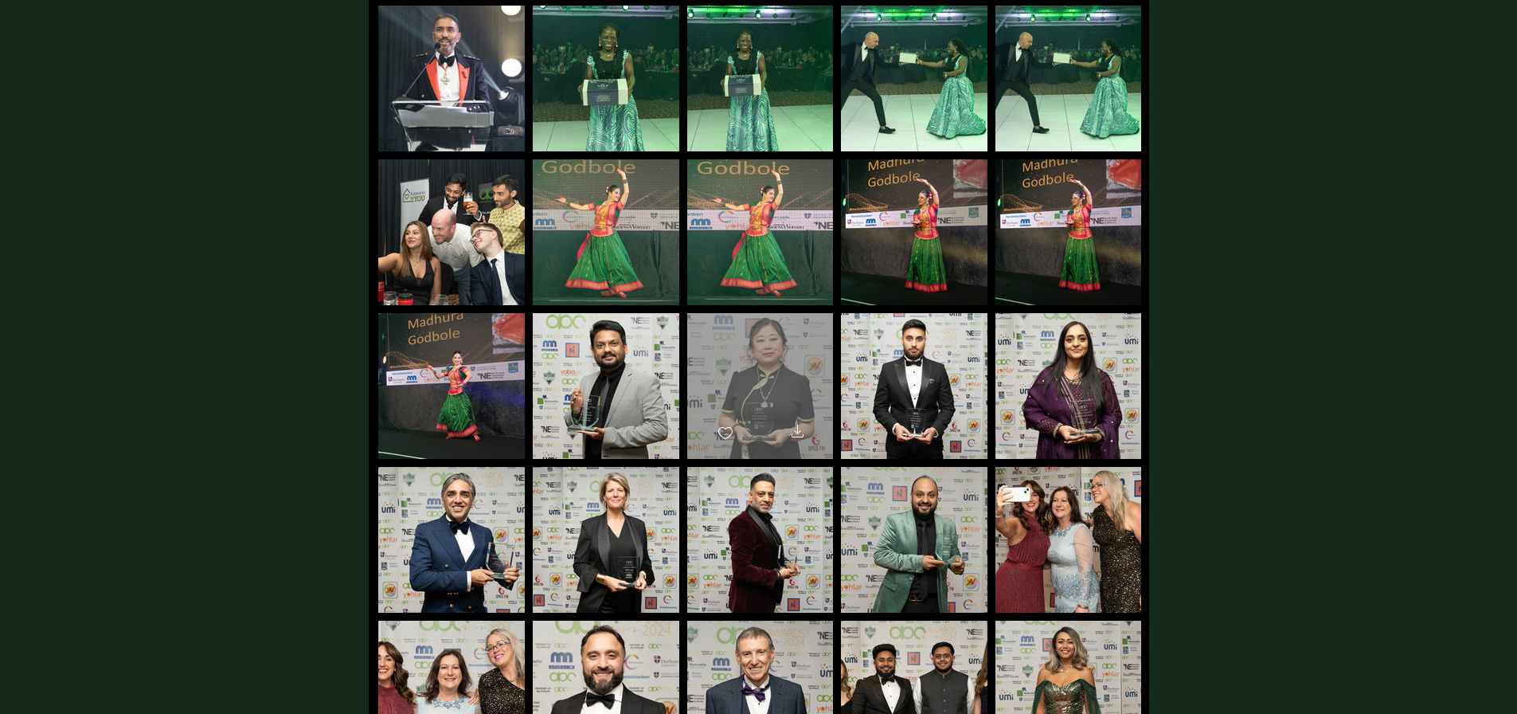
click at [777, 385] on div "main content" at bounding box center [760, 378] width 146 height 131
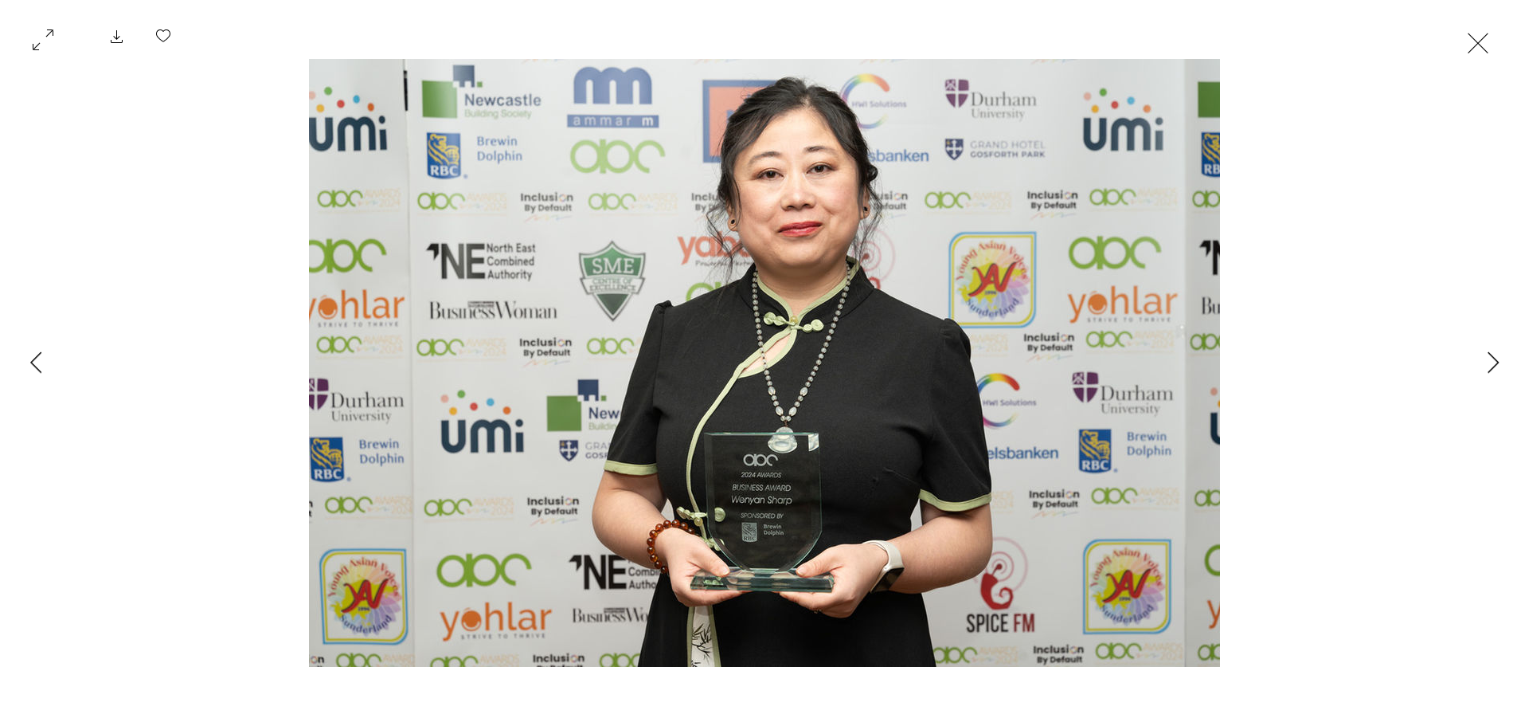
click at [1472, 59] on button "Exit expand mode" at bounding box center [1478, 41] width 30 height 35
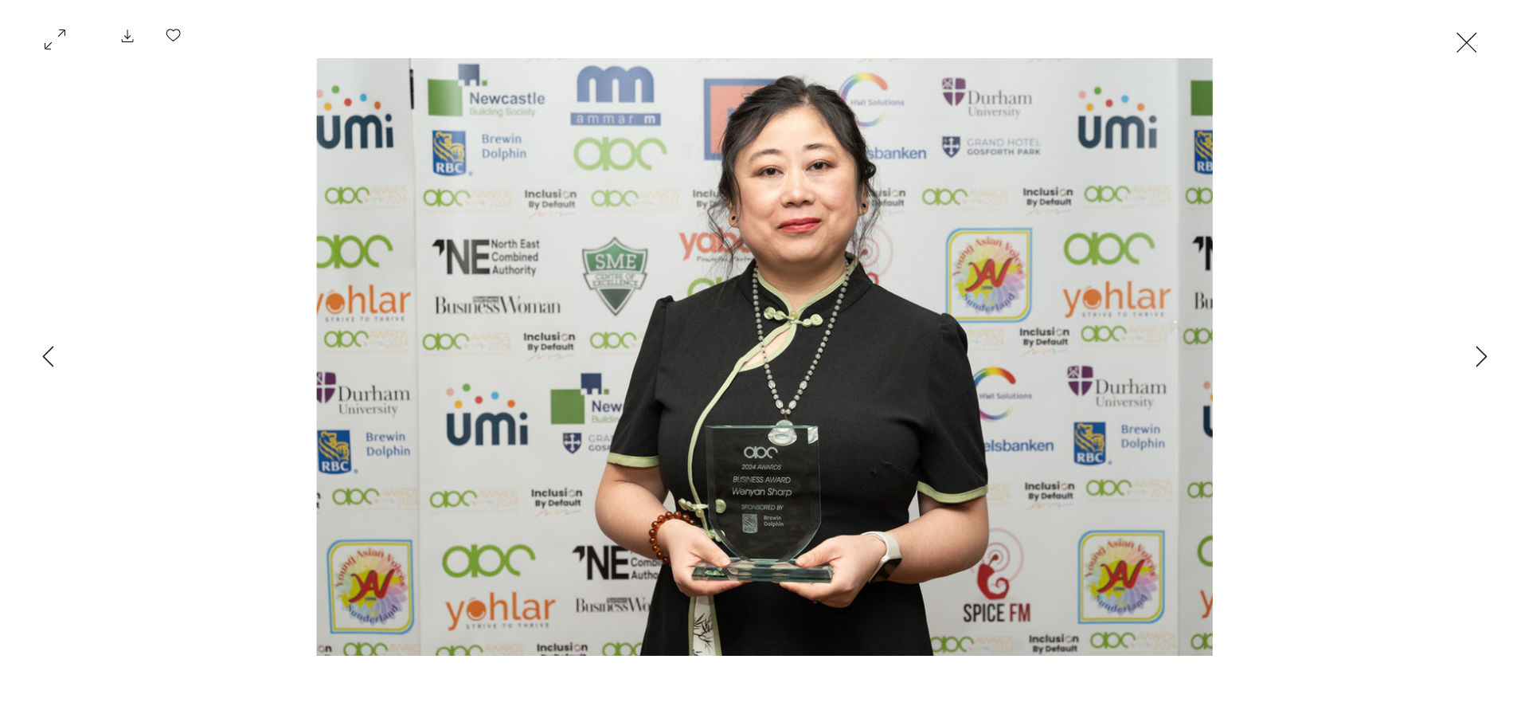
scroll to position [504, 0]
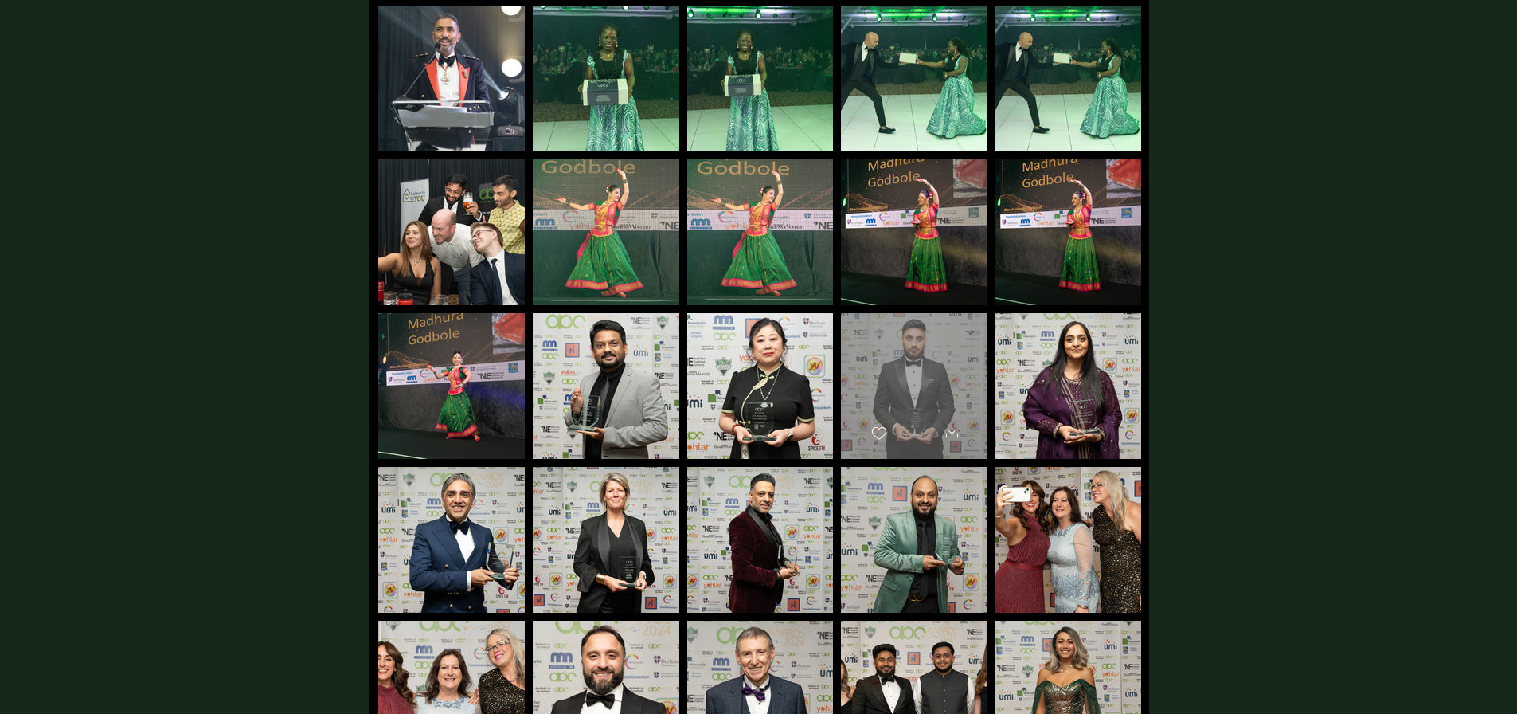
click at [902, 365] on div "main content" at bounding box center [914, 378] width 147 height 131
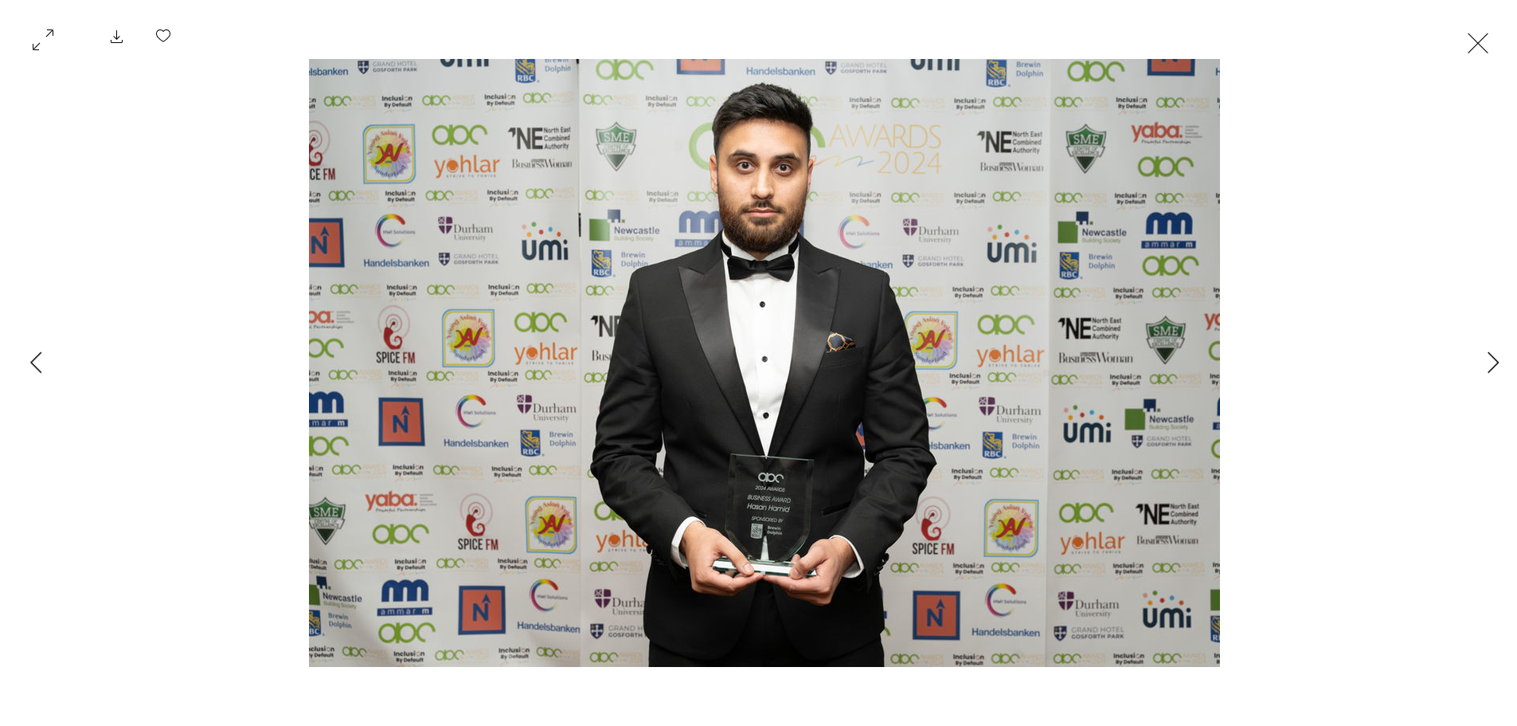
click at [1470, 50] on button "Exit expand mode" at bounding box center [1478, 41] width 30 height 35
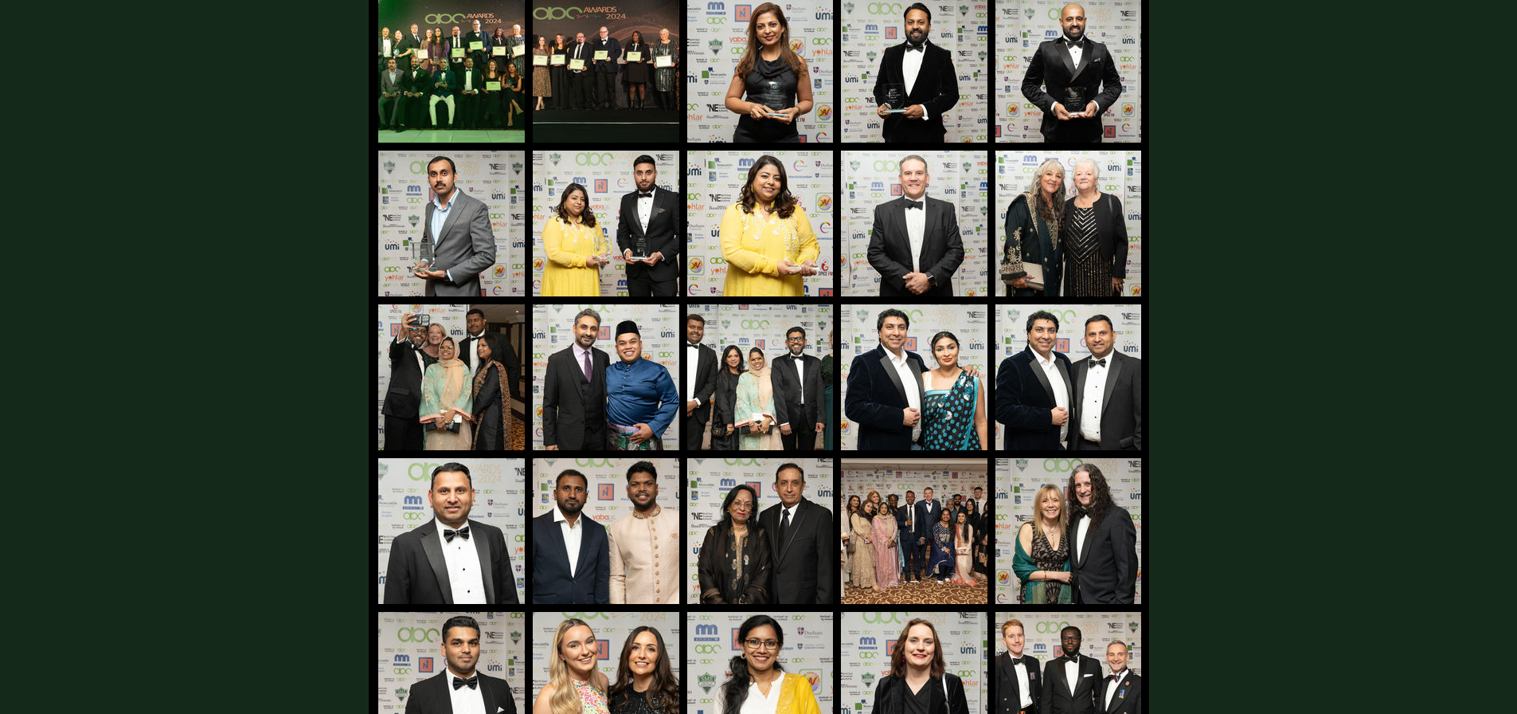
scroll to position [1752, 0]
